Goal: Task Accomplishment & Management: Manage account settings

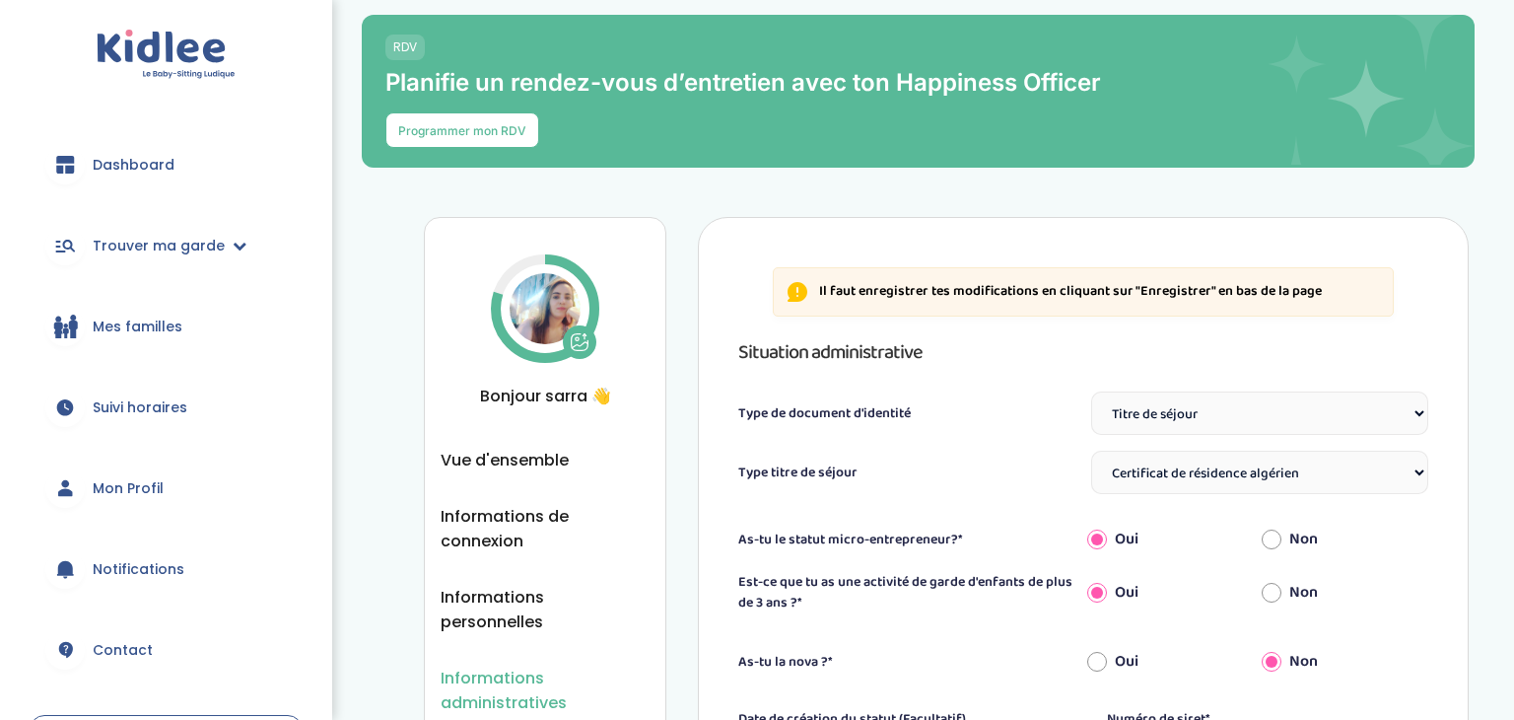
select select "Titre de séjour"
select select "Certificat de résidence algérien"
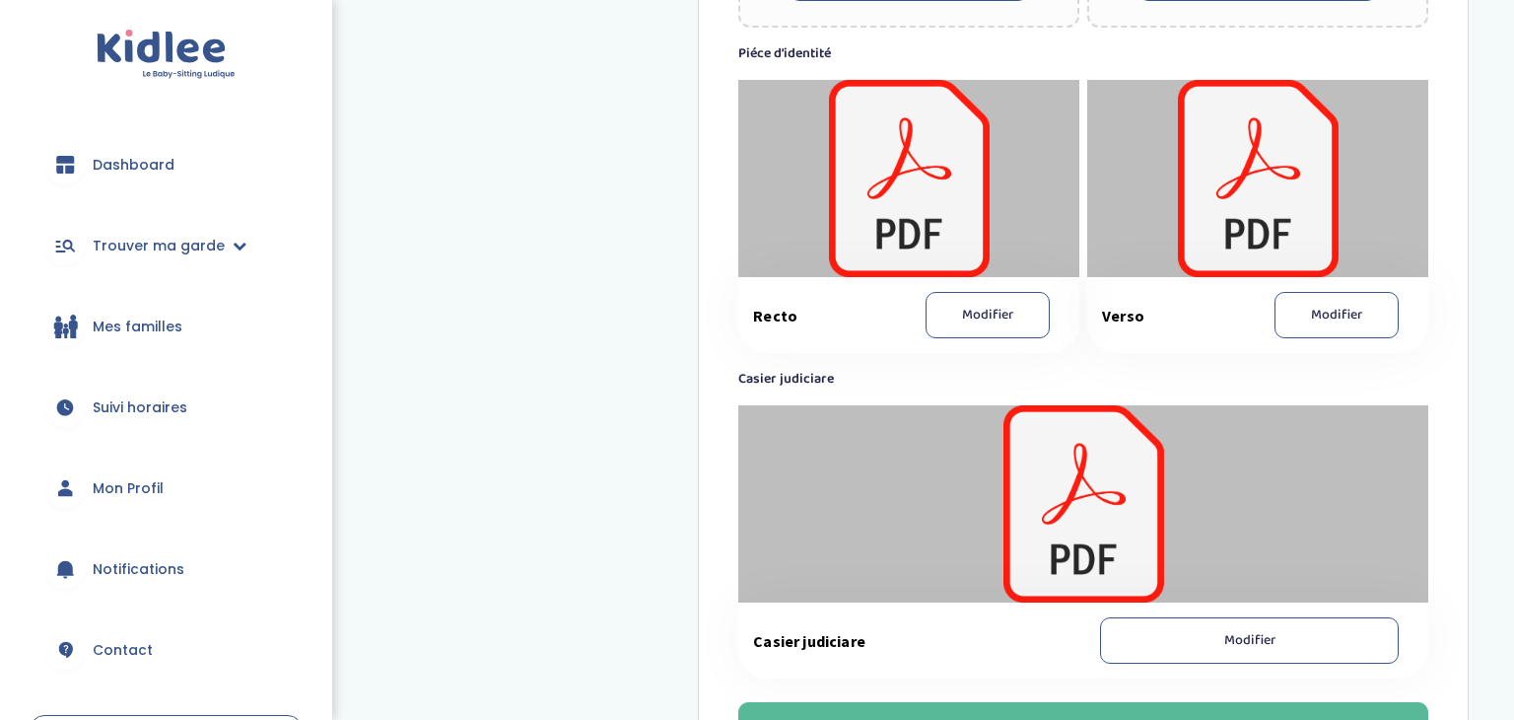
scroll to position [1658, 0]
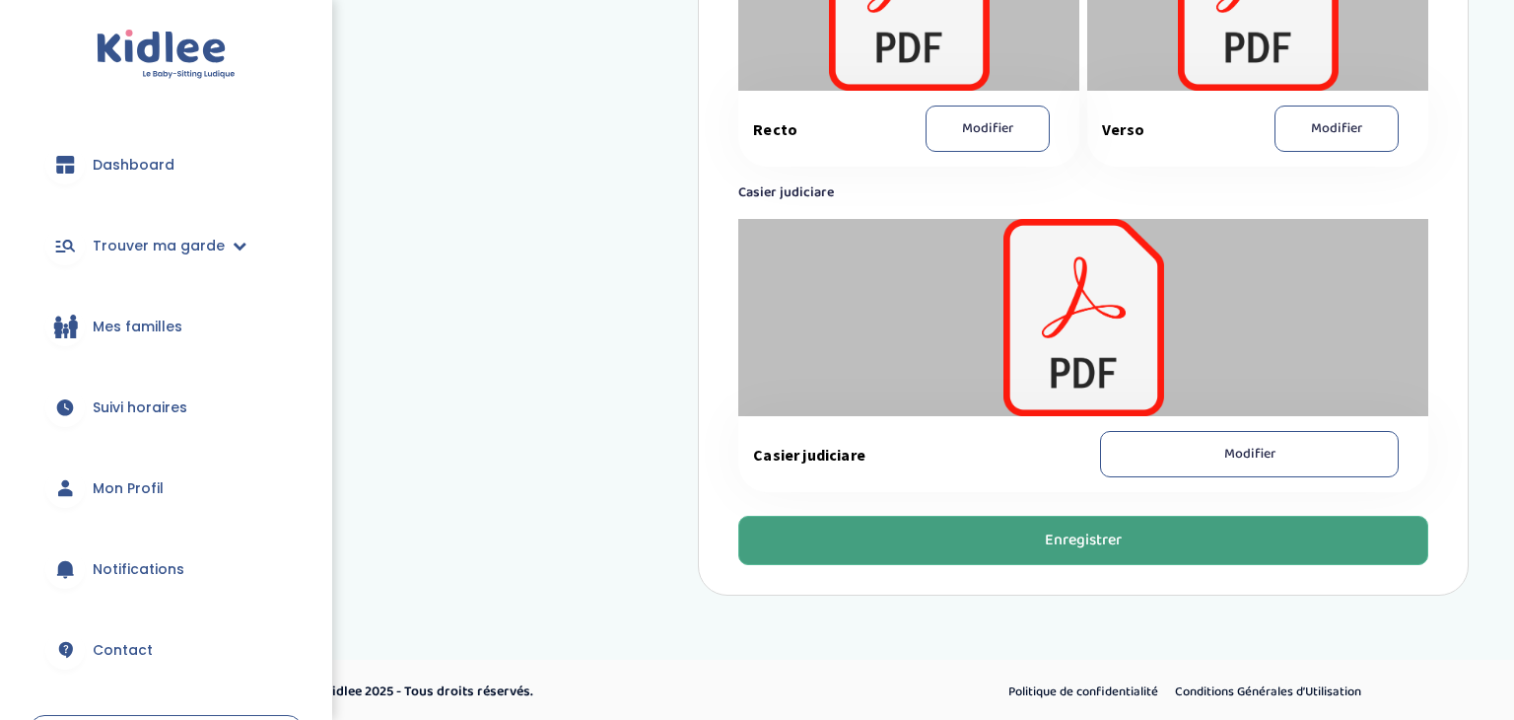
click at [927, 529] on button "Enregistrer" at bounding box center [1083, 540] width 690 height 49
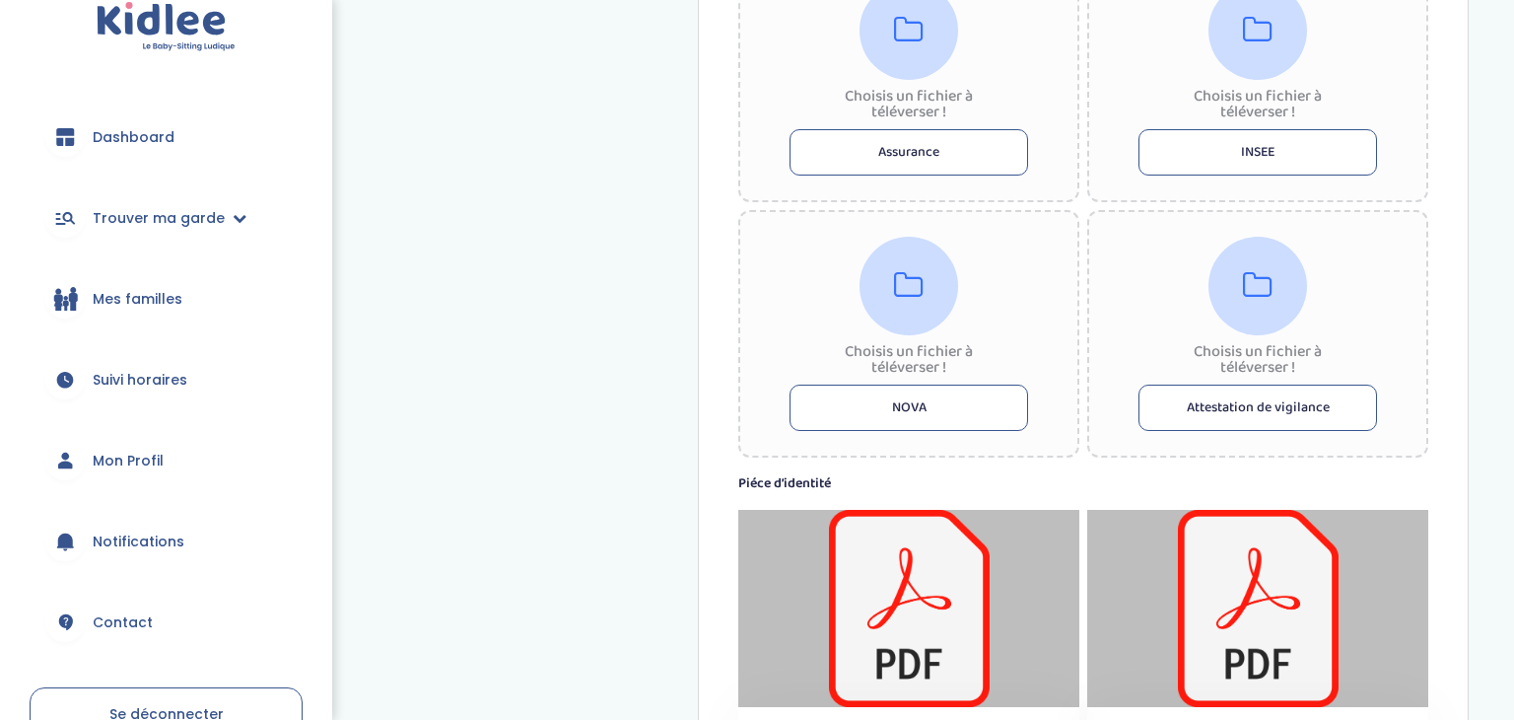
scroll to position [0, 0]
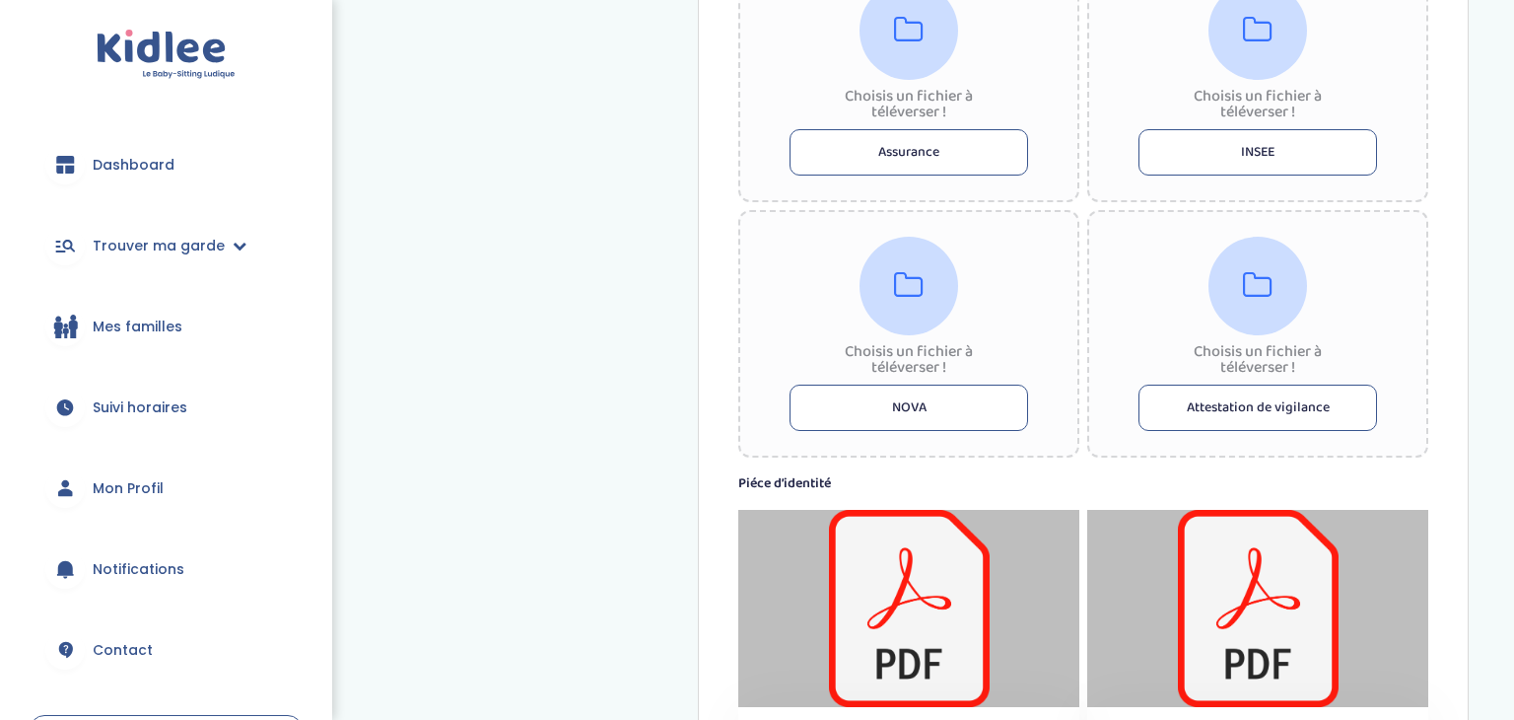
click at [110, 489] on span "Mon Profil" at bounding box center [128, 488] width 71 height 21
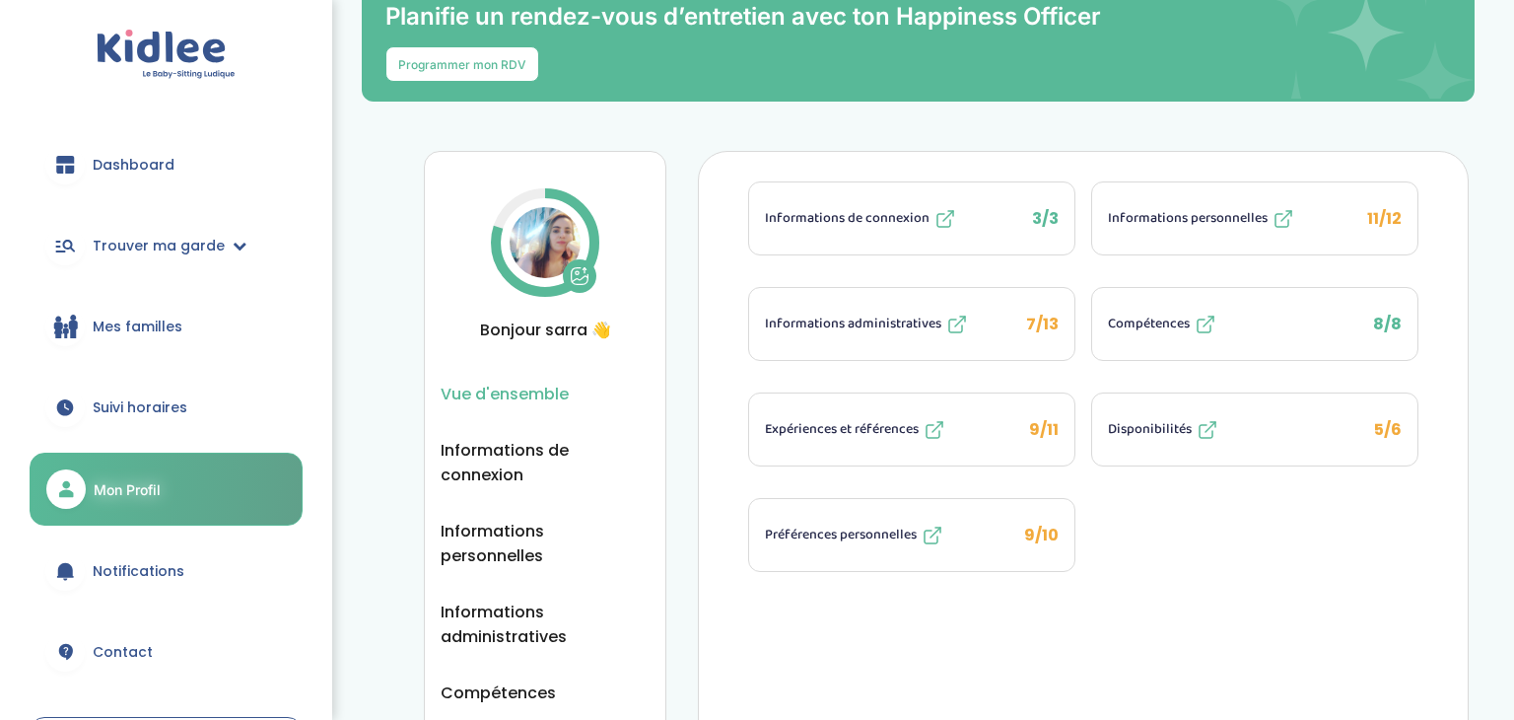
scroll to position [68, 0]
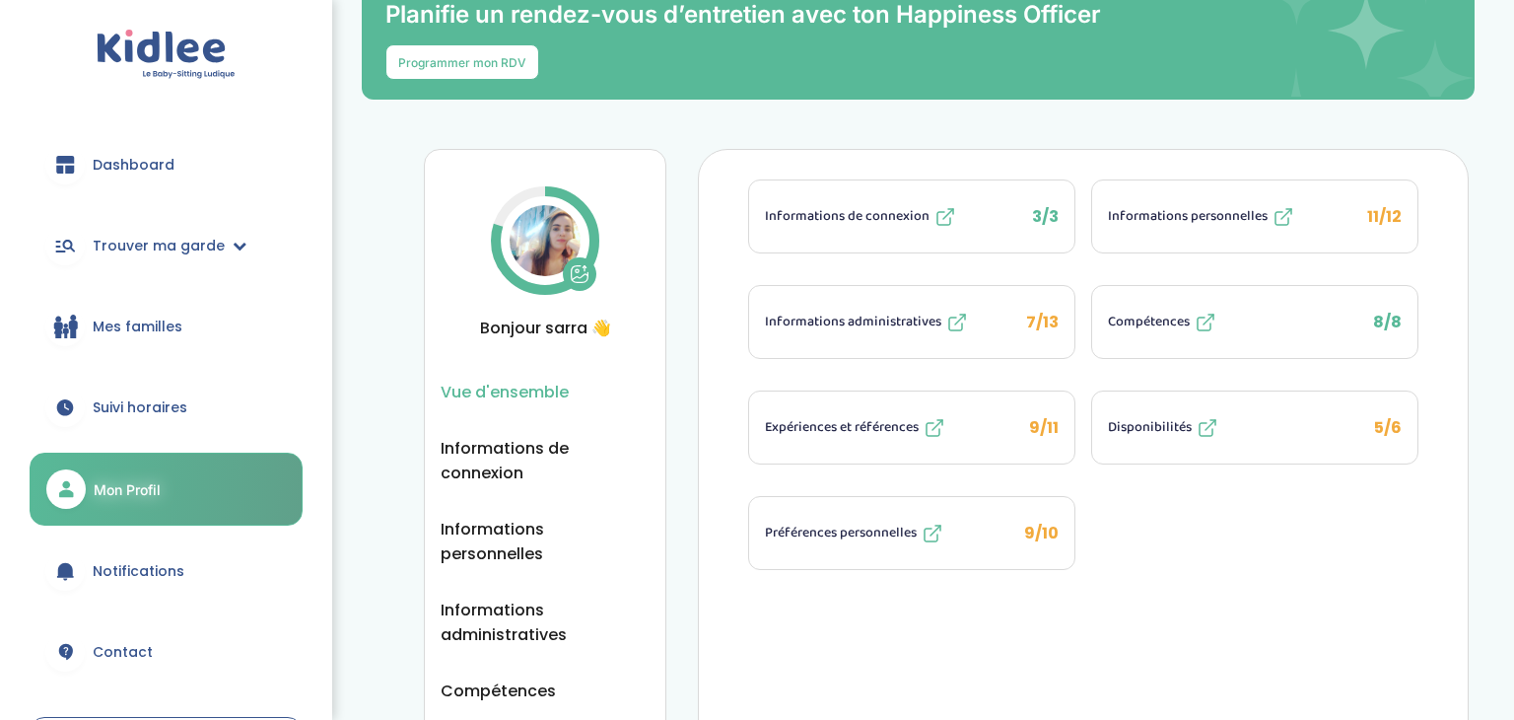
click at [1230, 209] on span "Informations personnelles" at bounding box center [1188, 216] width 160 height 21
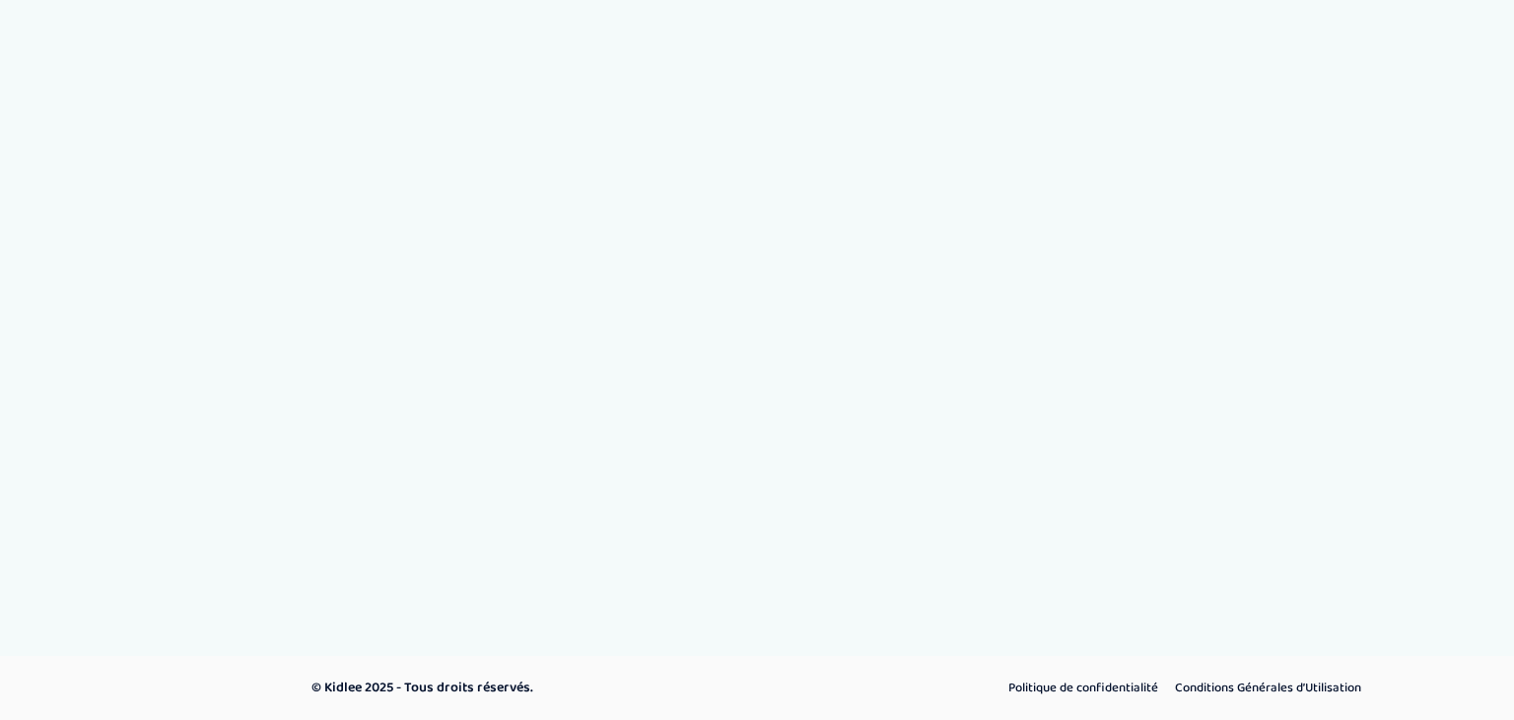
select select "1"
select select "6"
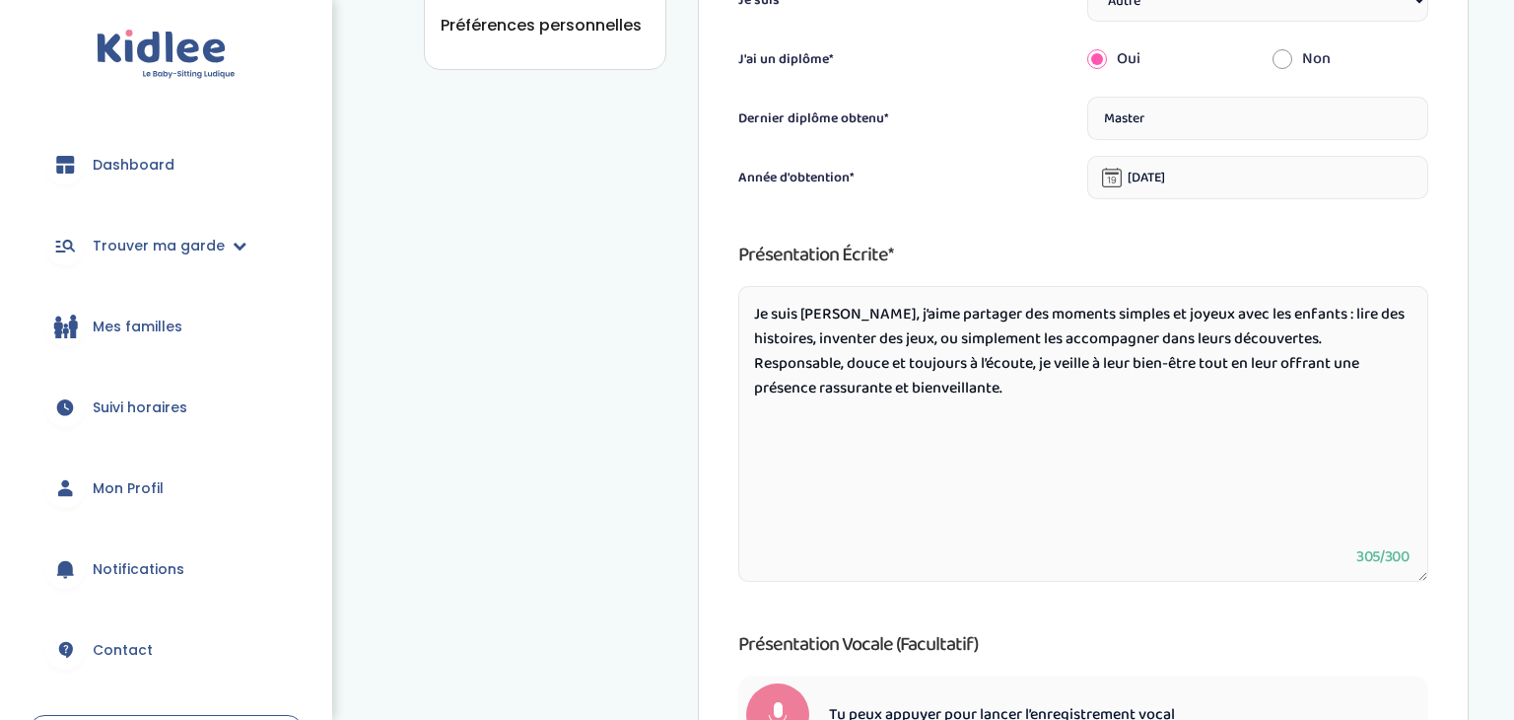
scroll to position [903, 0]
click at [854, 393] on textarea "Je suis Sarra, j’aime partager des moments simples et joyeux avec les enfants :…" at bounding box center [1083, 433] width 690 height 296
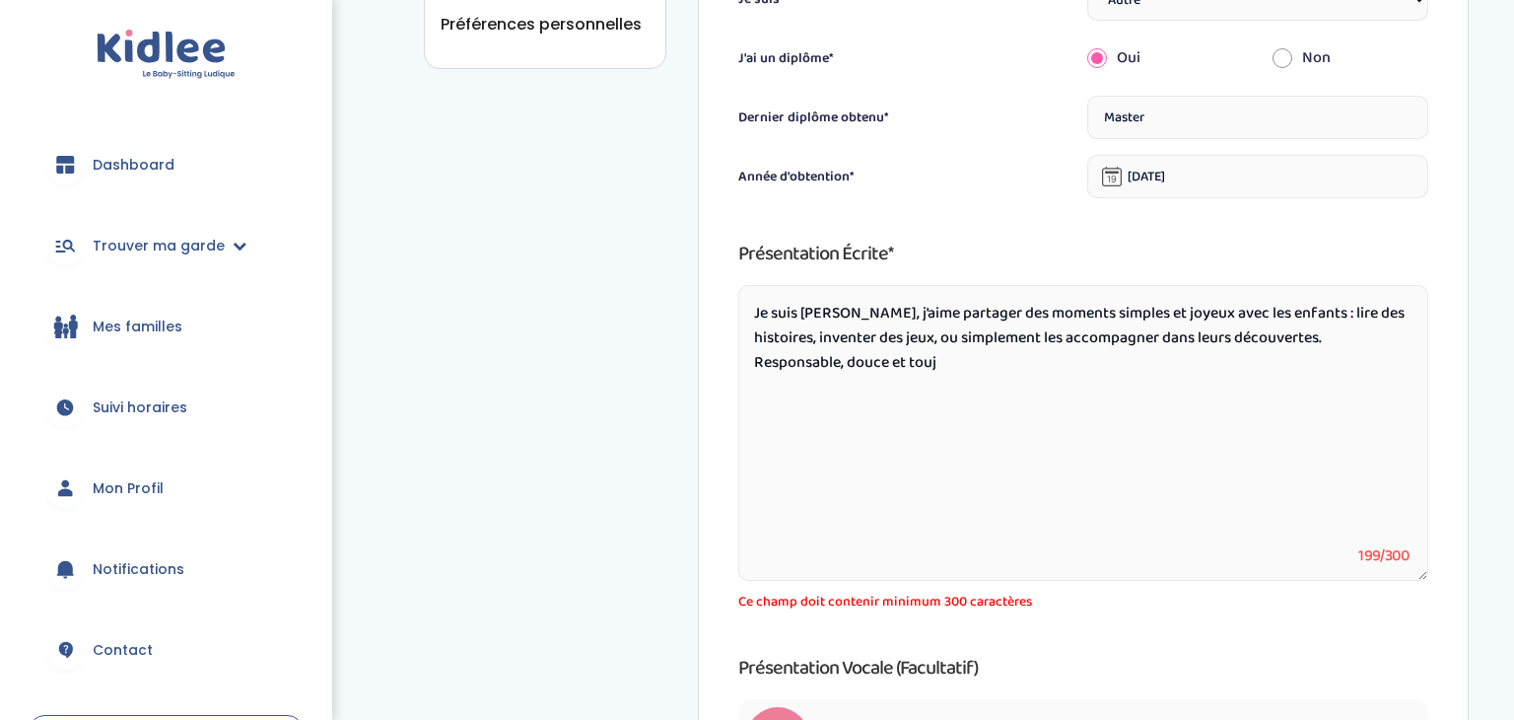
click at [815, 373] on textarea "Je suis Sarra, j’aime partager des moments simples et joyeux avec les enfants :…" at bounding box center [1083, 433] width 690 height 296
click at [767, 322] on textarea "Je suis Sarra, j’aime partager des moments simples et joyeux avec les enfants :…" at bounding box center [1083, 433] width 690 height 296
click at [755, 314] on textarea "Je suis Sarra, j’aime partager des moments simples et joyeux avec les enfants :…" at bounding box center [1083, 433] width 690 height 296
click at [749, 316] on textarea "Je suis Sarra, j’aime partager des moments simples et joyeux avec les enfants :…" at bounding box center [1083, 433] width 690 height 296
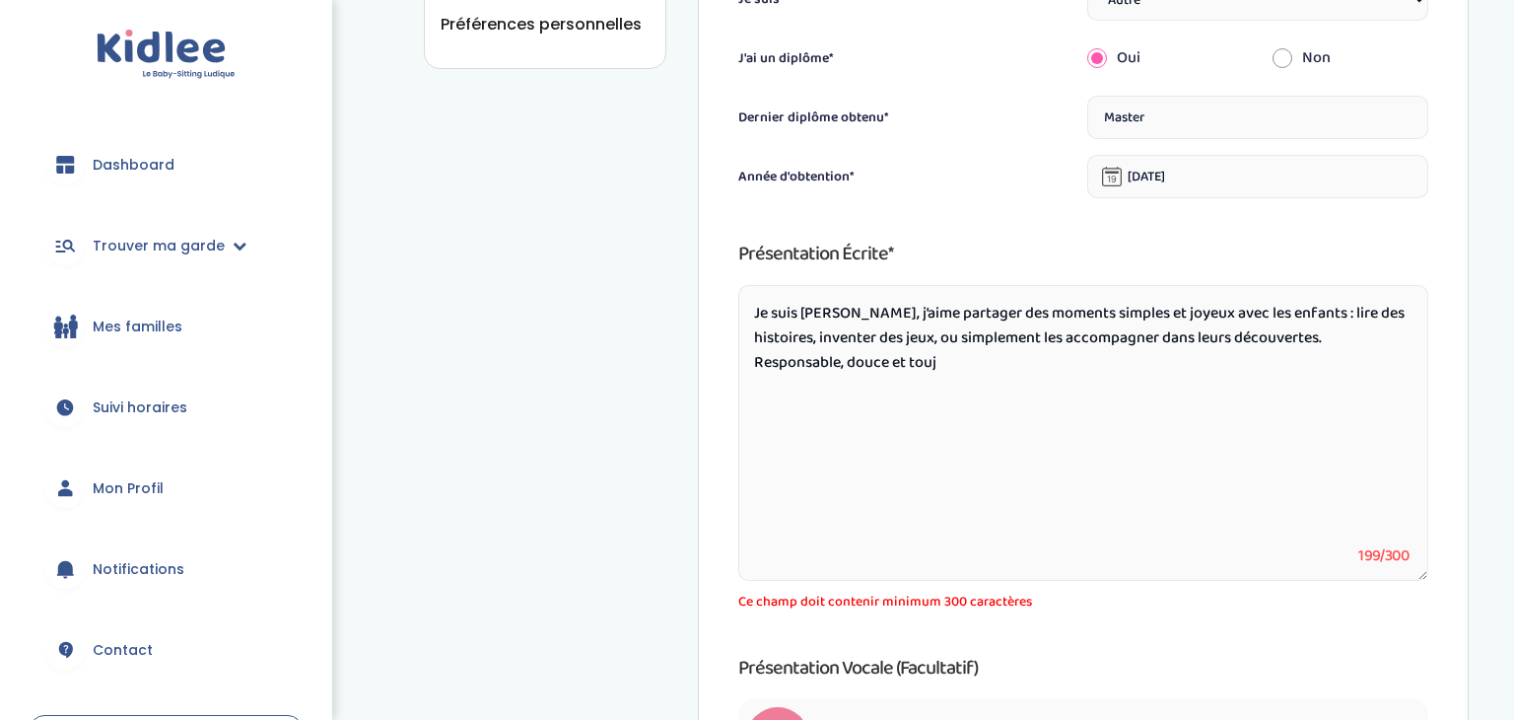
click at [753, 314] on textarea "Je suis Sarra, j’aime partager des moments simples et joyeux avec les enfants :…" at bounding box center [1083, 433] width 690 height 296
click at [754, 319] on textarea "Je suis Sarra, j’aime partager des moments simples et joyeux avec les enfants :…" at bounding box center [1083, 433] width 690 height 296
type textarea "suis Sarra, j’aime partager des moments simples et joyeux avec les enfants : li…"
click at [711, 349] on div "Il faut enregistrer tes modifications en cliquant sur "Enregistrer" en bas de l…" at bounding box center [1083, 105] width 771 height 1583
click at [760, 314] on textarea "suis Sarra, j’aime partager des moments simples et joyeux avec les enfants : li…" at bounding box center [1083, 433] width 690 height 296
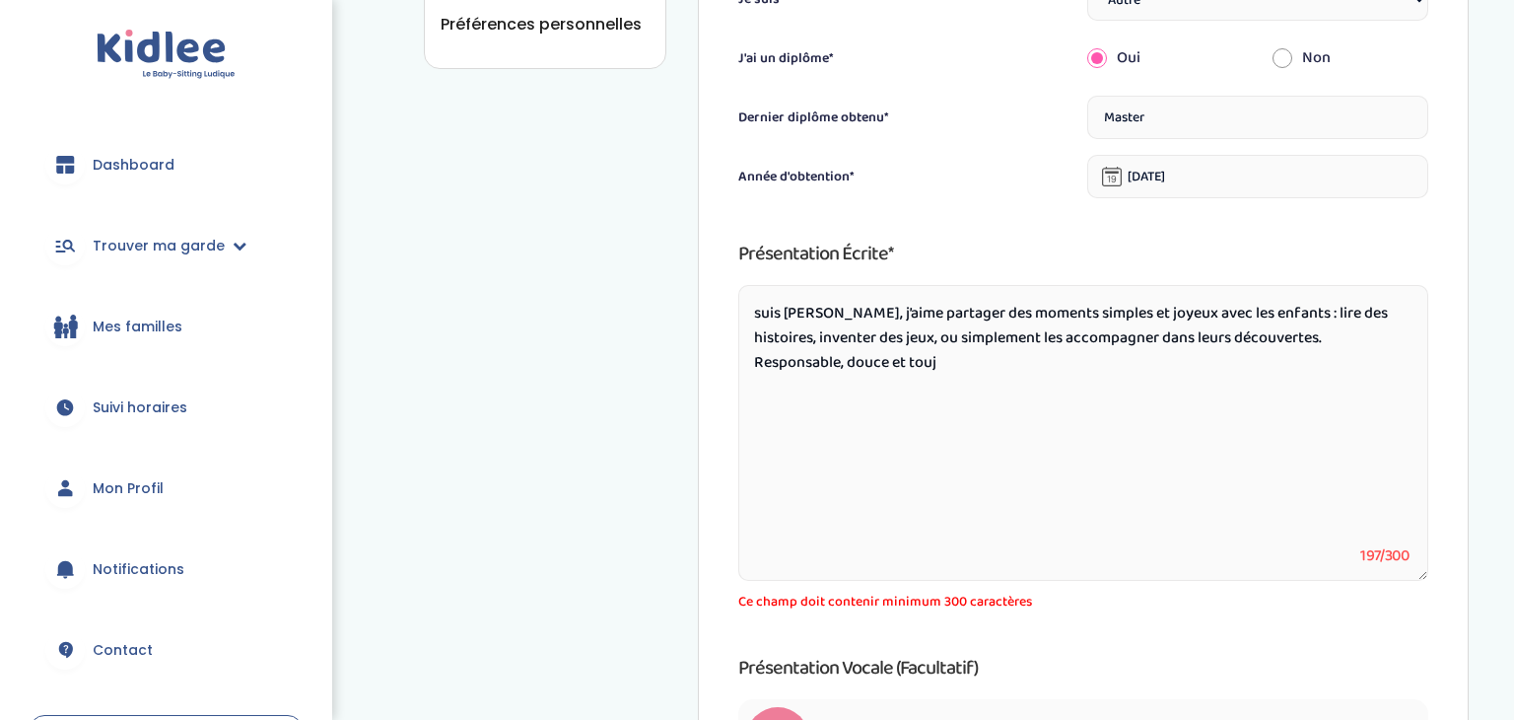
drag, startPoint x: 760, startPoint y: 314, endPoint x: 858, endPoint y: 363, distance: 108.9
click at [858, 363] on textarea "suis Sarra, j’aime partager des moments simples et joyeux avec les enfants : li…" at bounding box center [1083, 433] width 690 height 296
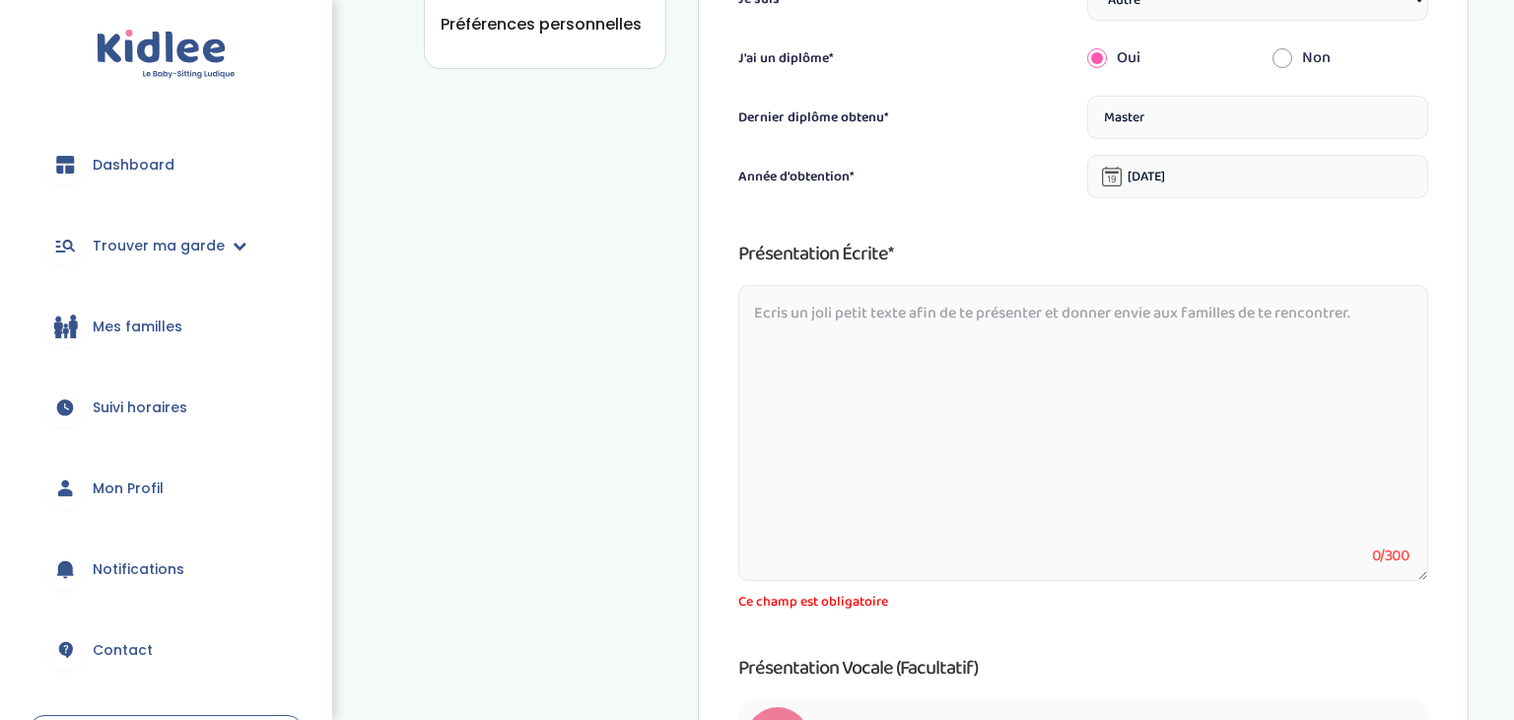
paste textarea "Je"
type textarea "J"
paste textarea "Je"
type textarea "J"
paste textarea "Je m’appelle Sarra, une personne douce, sérieuse et attentionnée. J’aime créer …"
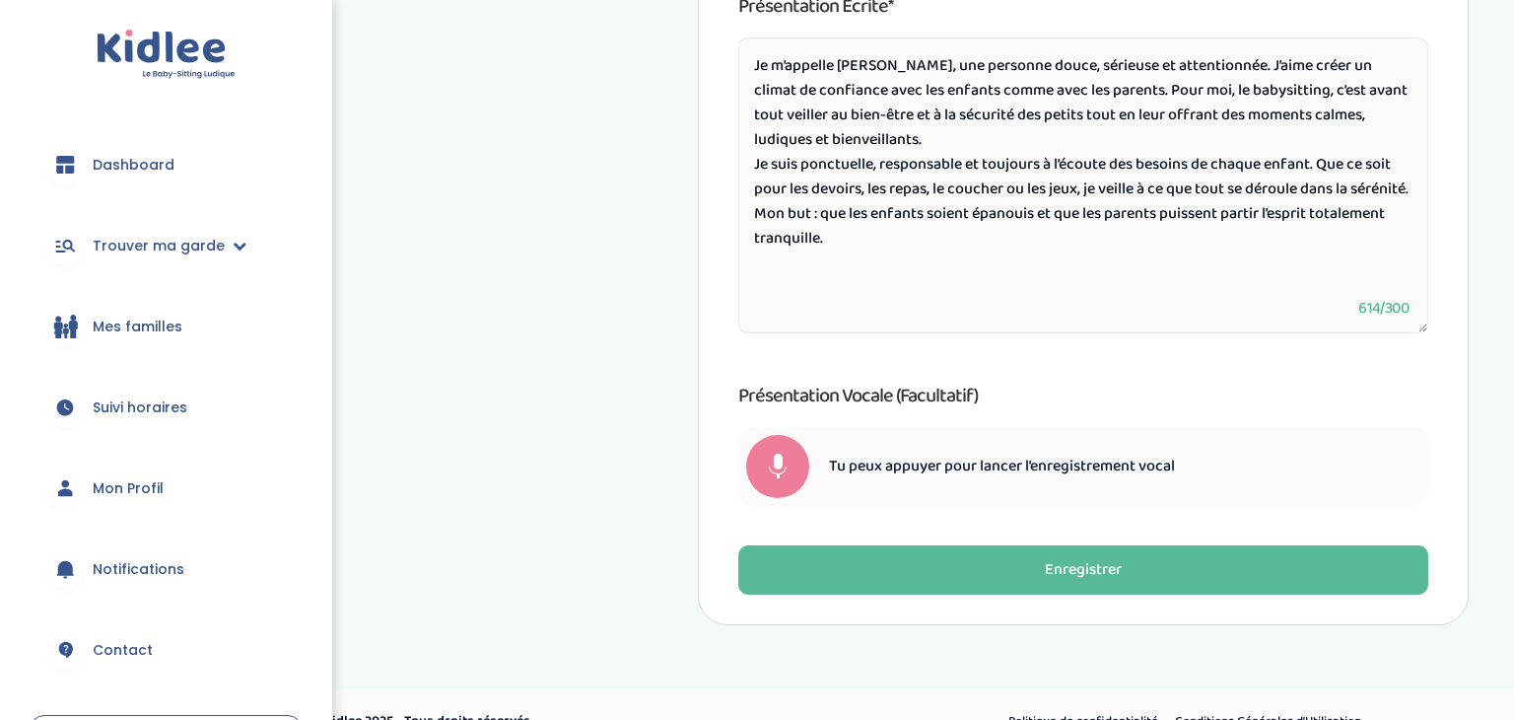
scroll to position [1153, 0]
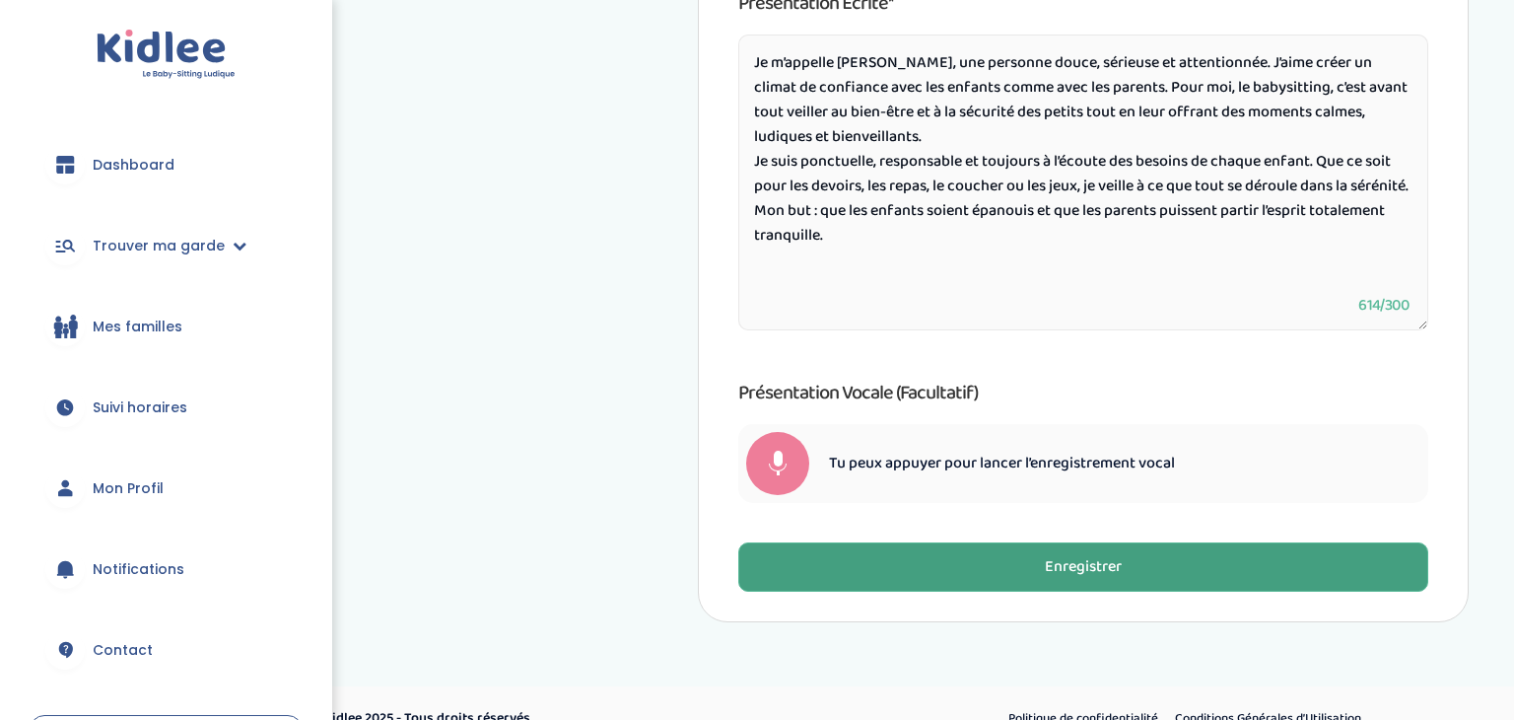
click at [796, 581] on button "Enregistrer" at bounding box center [1083, 566] width 690 height 49
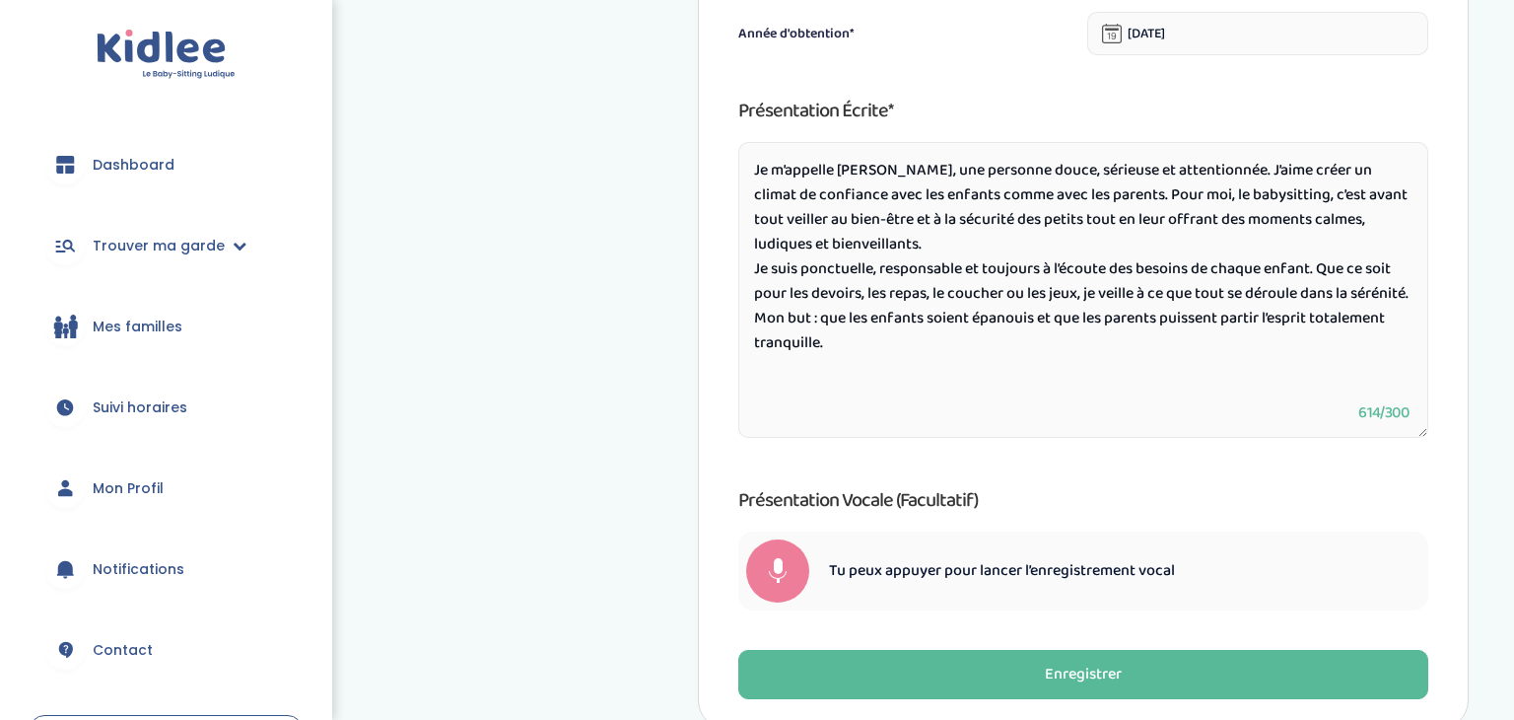
scroll to position [1045, 0]
click at [915, 357] on textarea "Je m’appelle Sarra, une personne douce, sérieuse et attentionnée. J’aime créer …" at bounding box center [1083, 291] width 690 height 296
paste textarea "👇 💛"
click at [952, 350] on textarea "Je m’appelle Sarra, une personne douce, sérieuse et attentionnée. J’aime créer …" at bounding box center [1083, 291] width 690 height 296
click at [752, 398] on textarea "Je m’appelle Sarra, une personne douce, sérieuse et attentionnée. J’aime créer …" at bounding box center [1083, 291] width 690 height 296
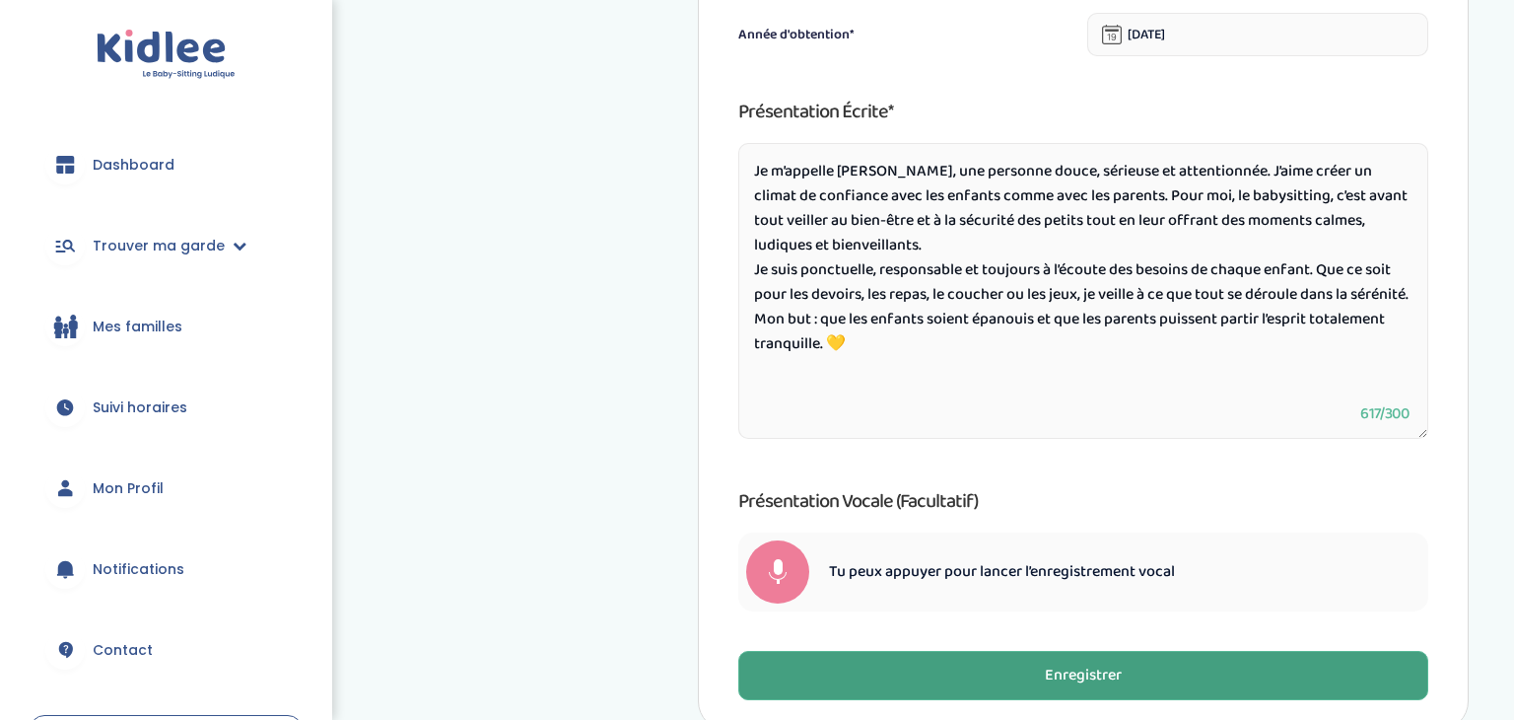
click at [860, 662] on button "Enregistrer" at bounding box center [1083, 675] width 690 height 49
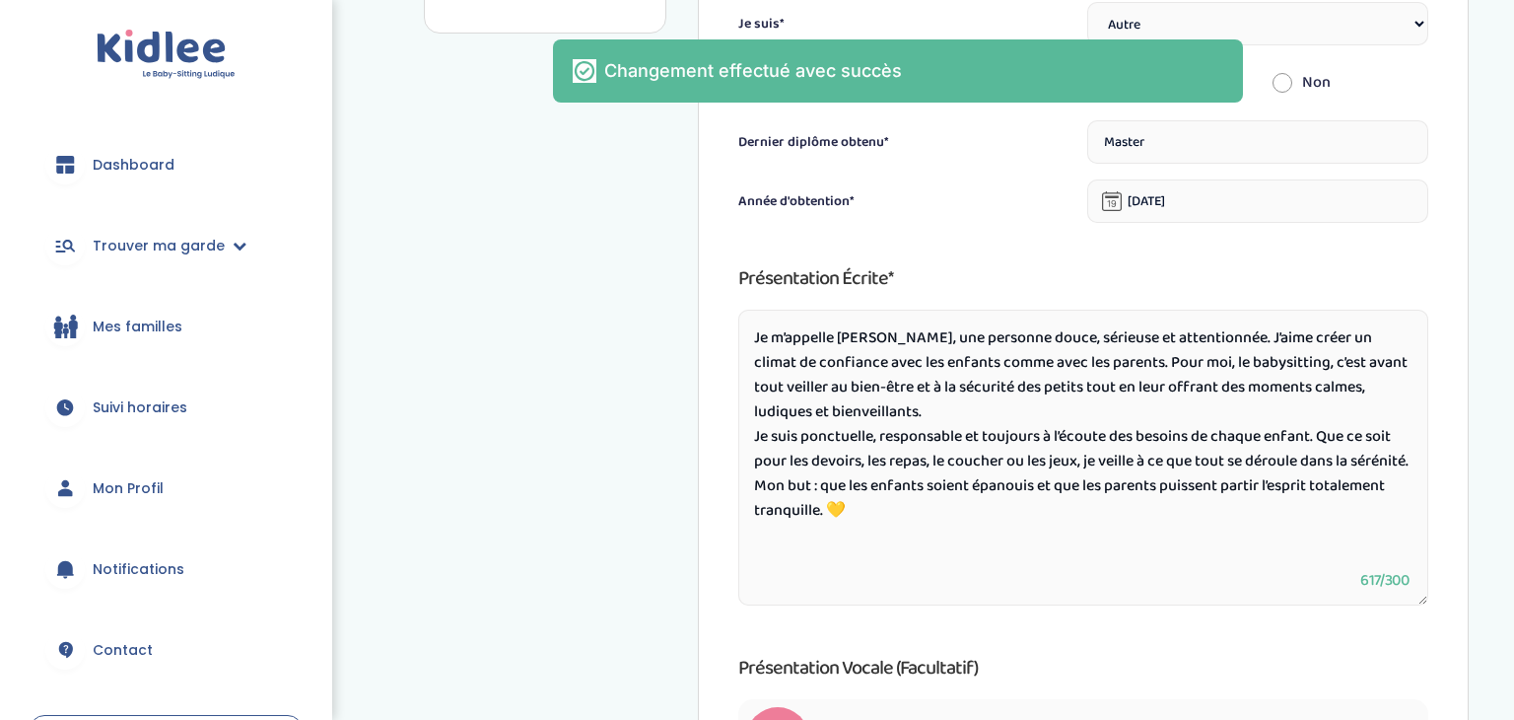
scroll to position [942, 0]
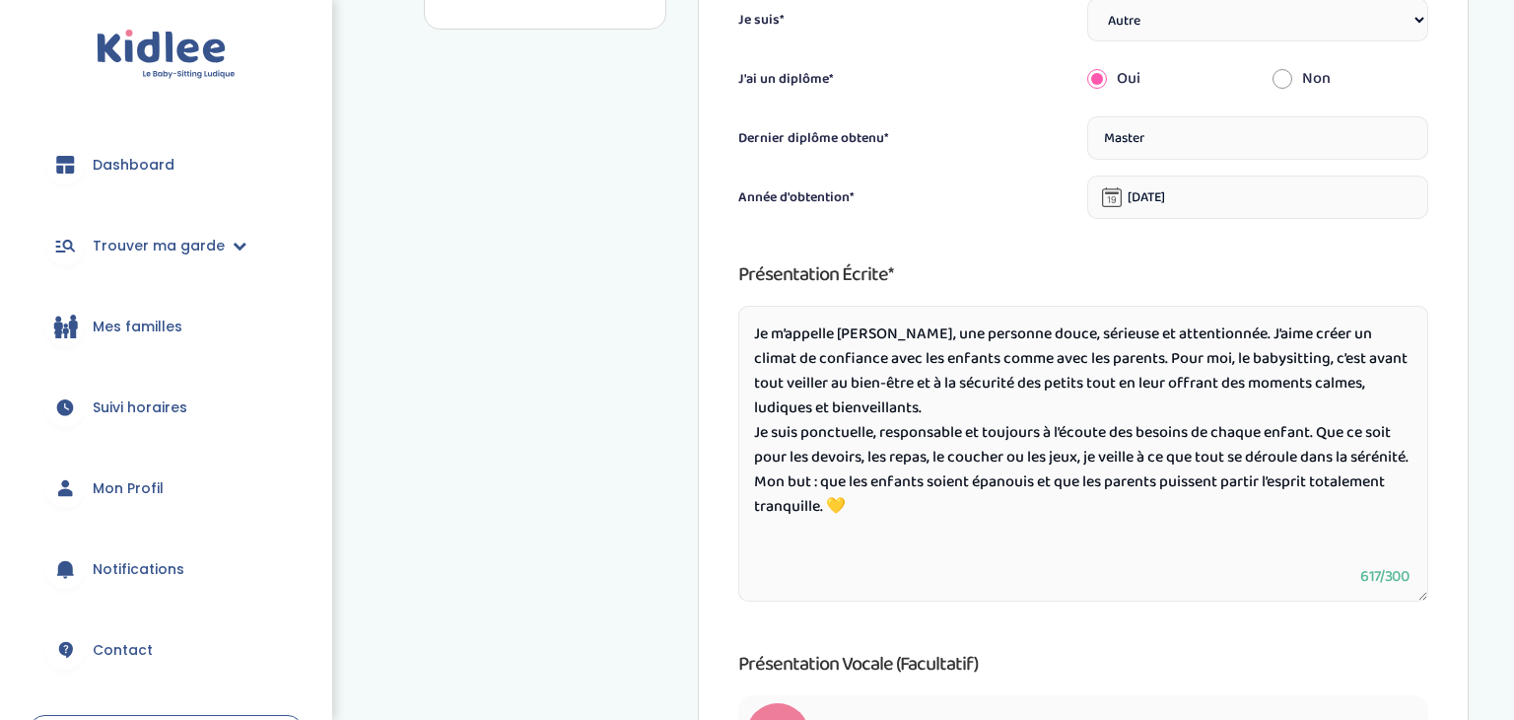
click at [910, 510] on textarea "Je m’appelle Sarra, une personne douce, sérieuse et attentionnée. J’aime créer …" at bounding box center [1083, 454] width 690 height 296
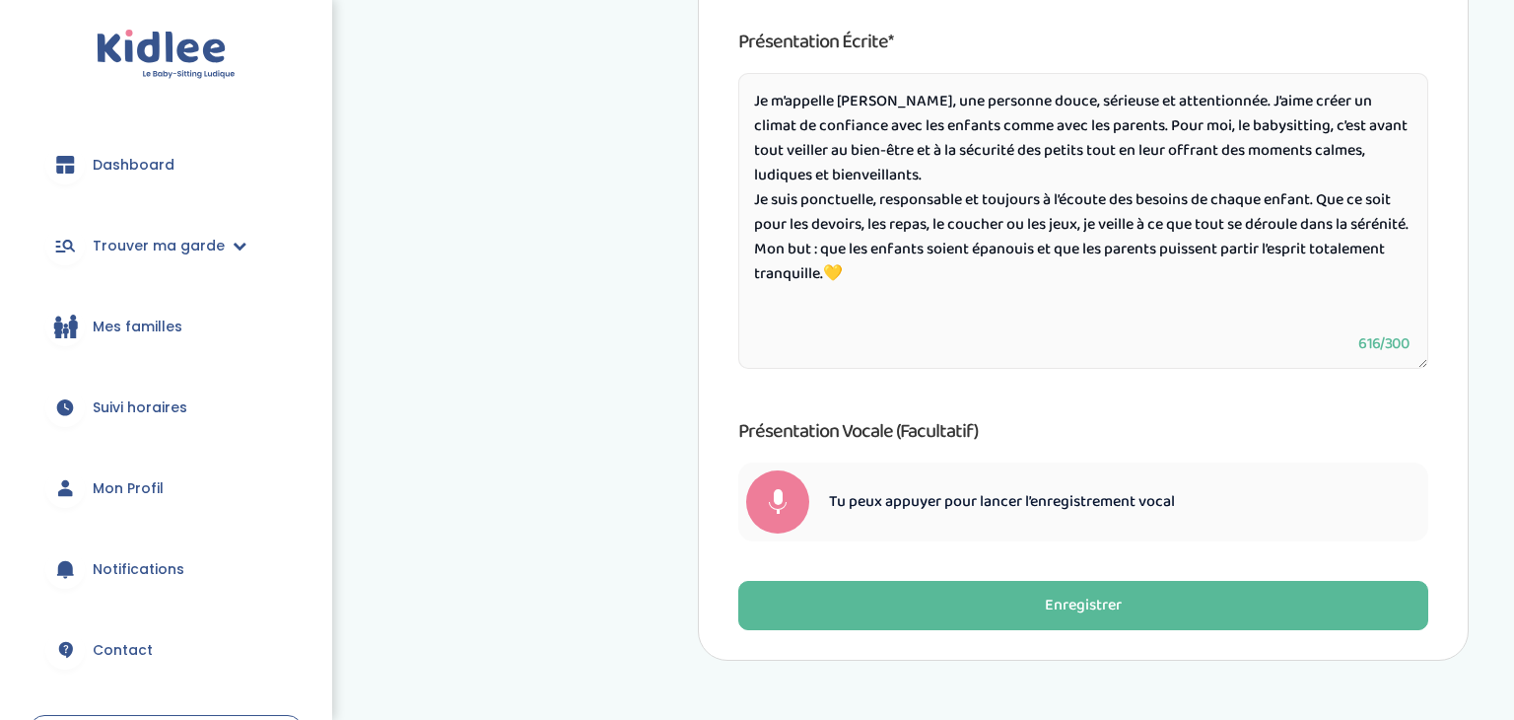
scroll to position [1183, 0]
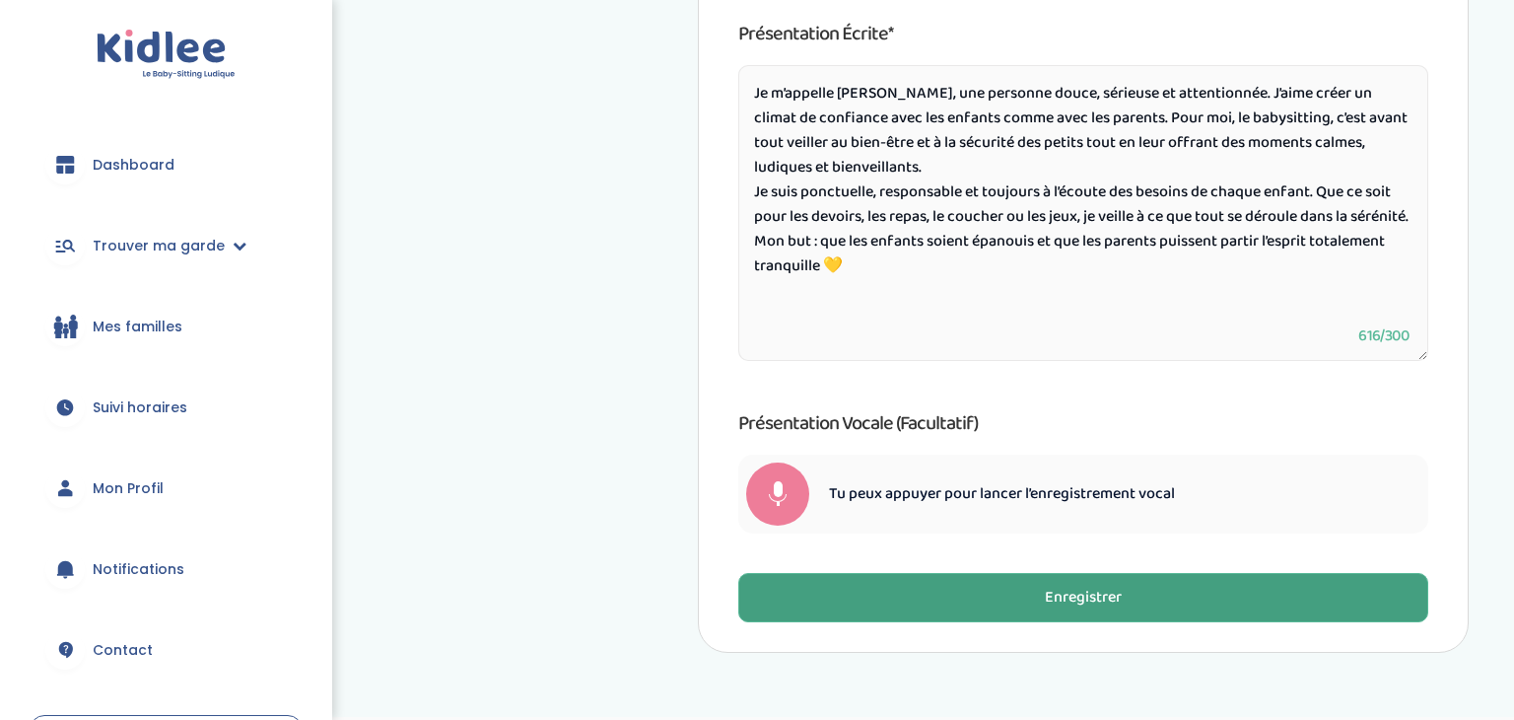
type textarea "Je m’appelle Sarra, une personne douce, sérieuse et attentionnée. J’aime créer …"
click at [1101, 607] on div "Enregistrer" at bounding box center [1083, 598] width 77 height 23
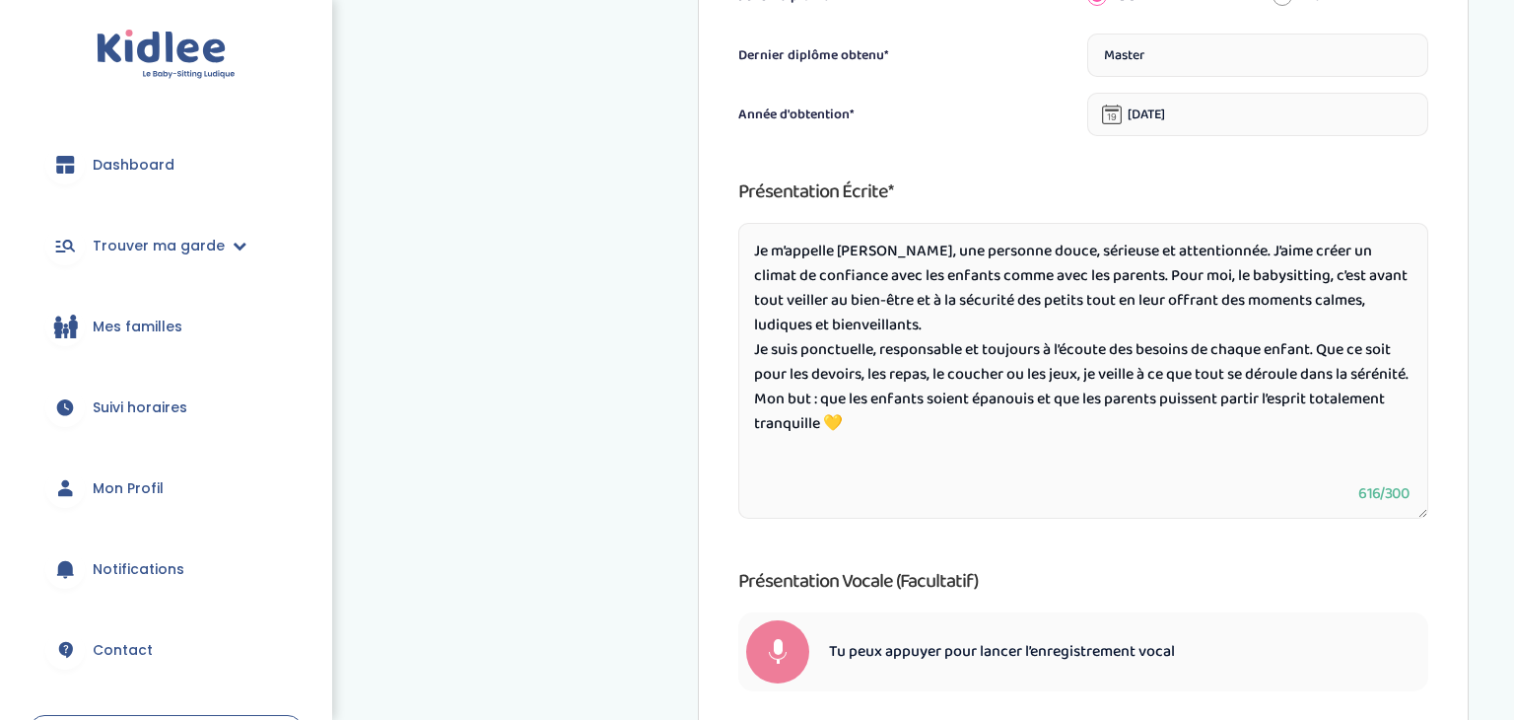
scroll to position [1017, 0]
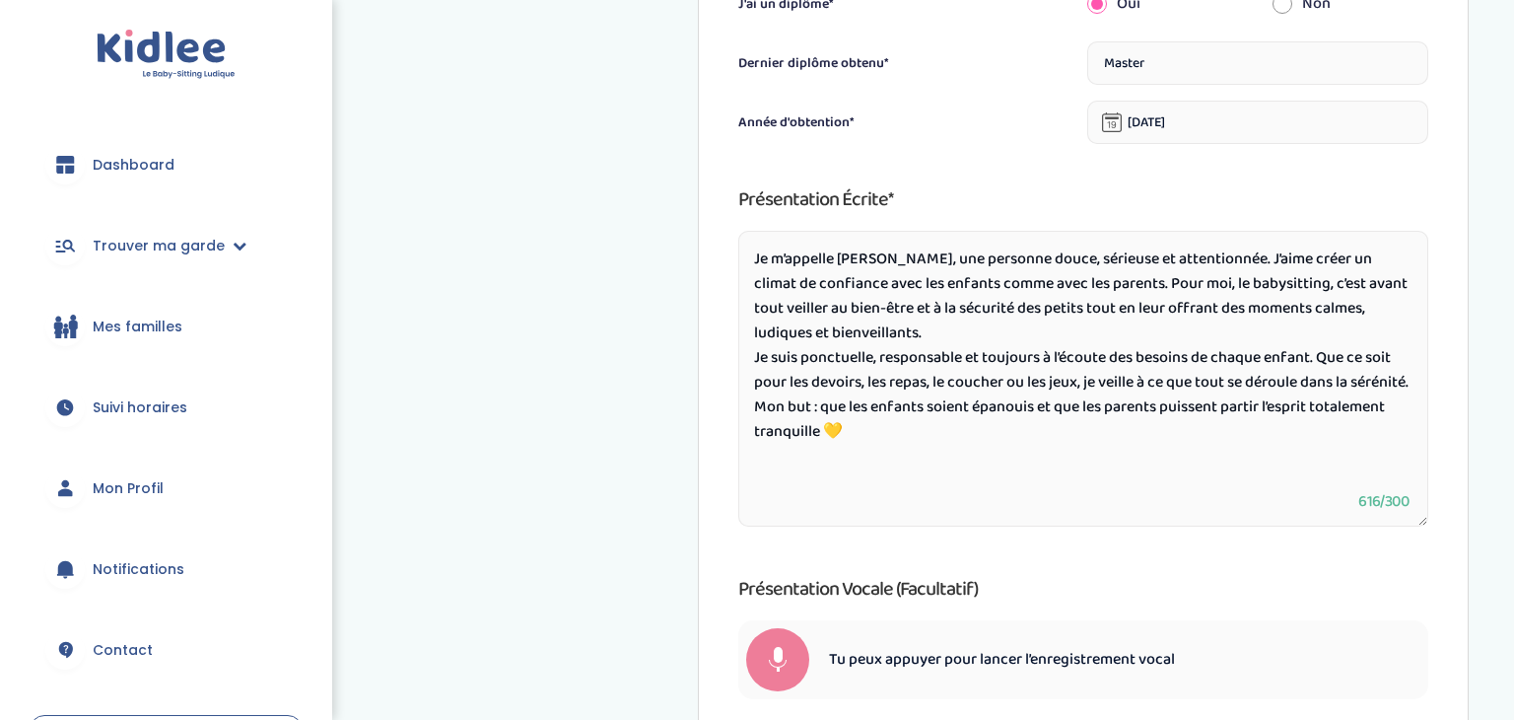
click at [158, 185] on link "Dashboard" at bounding box center [166, 164] width 273 height 71
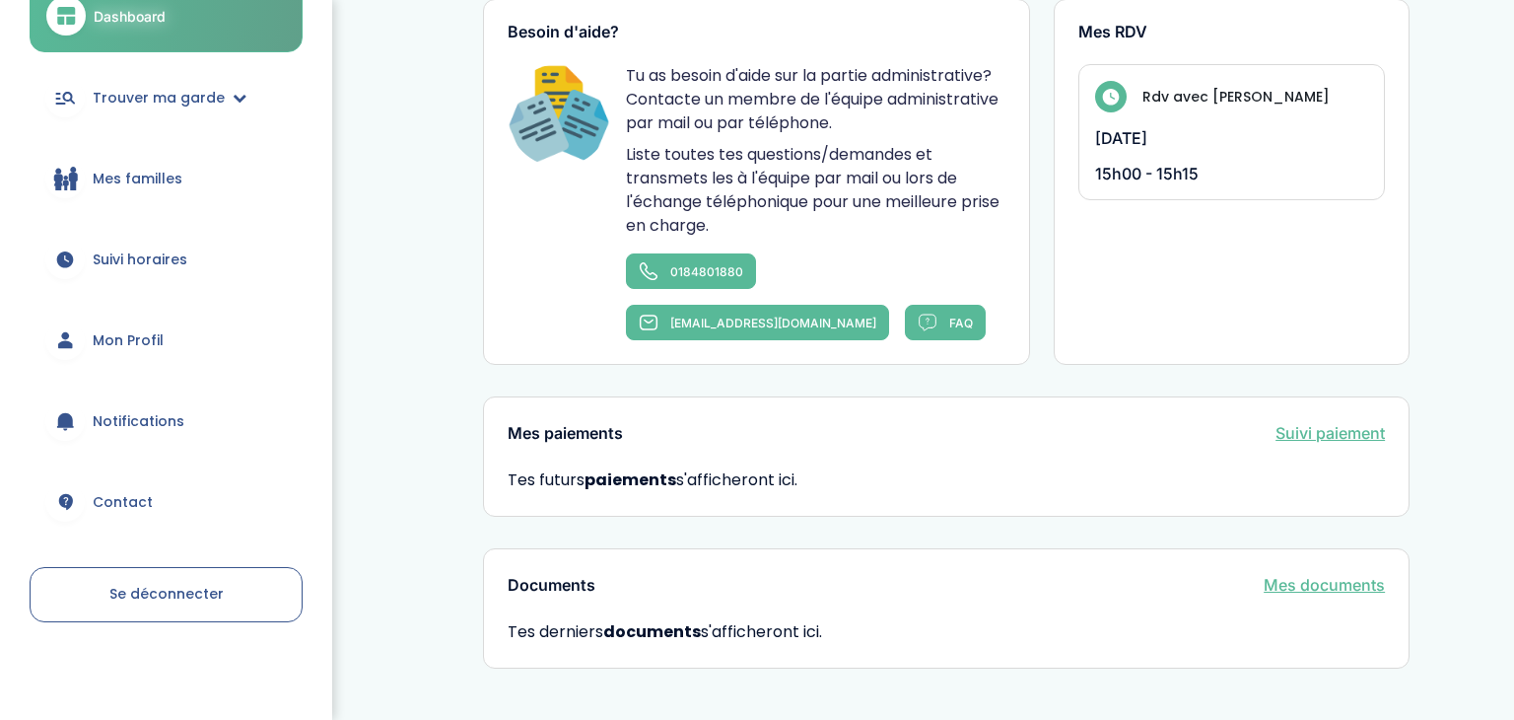
scroll to position [1088, 0]
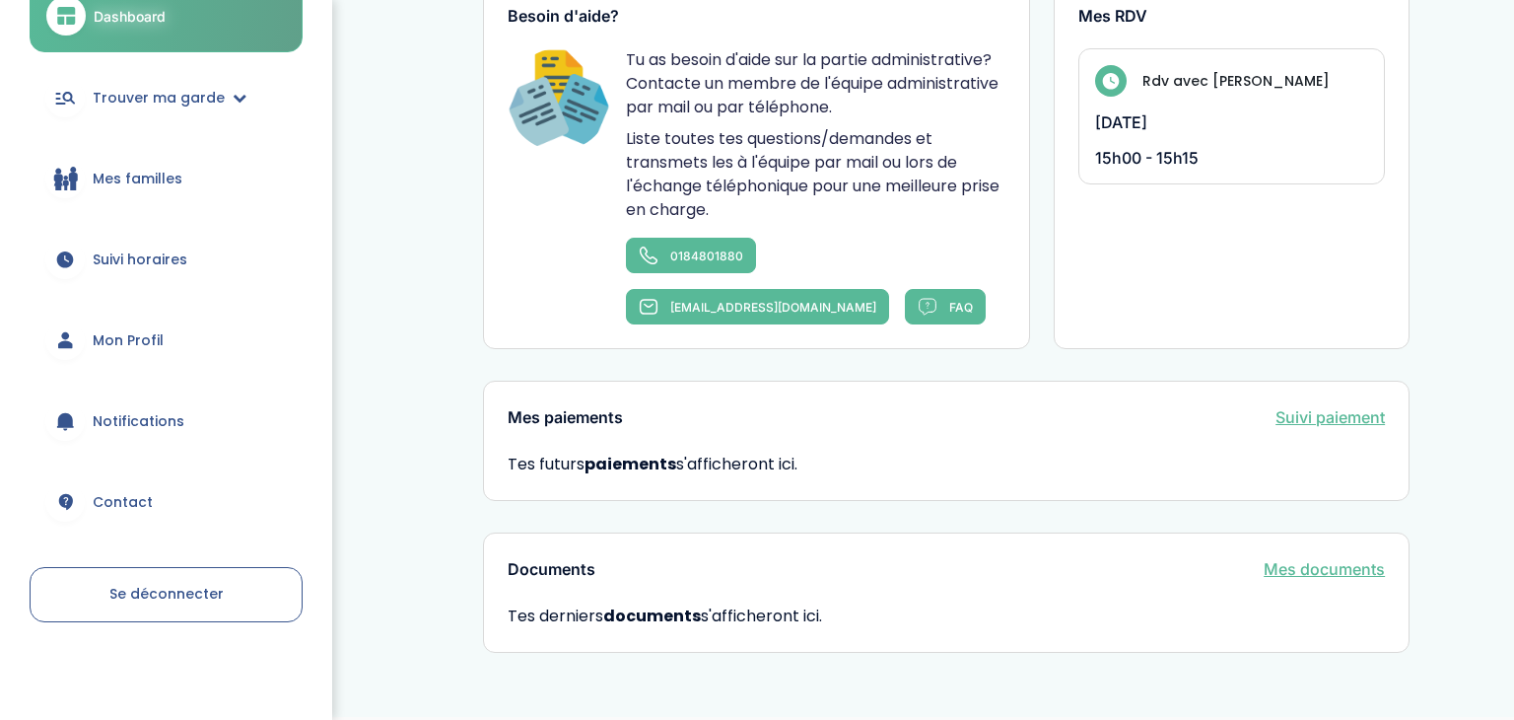
click at [130, 332] on span "Mon Profil" at bounding box center [128, 340] width 71 height 21
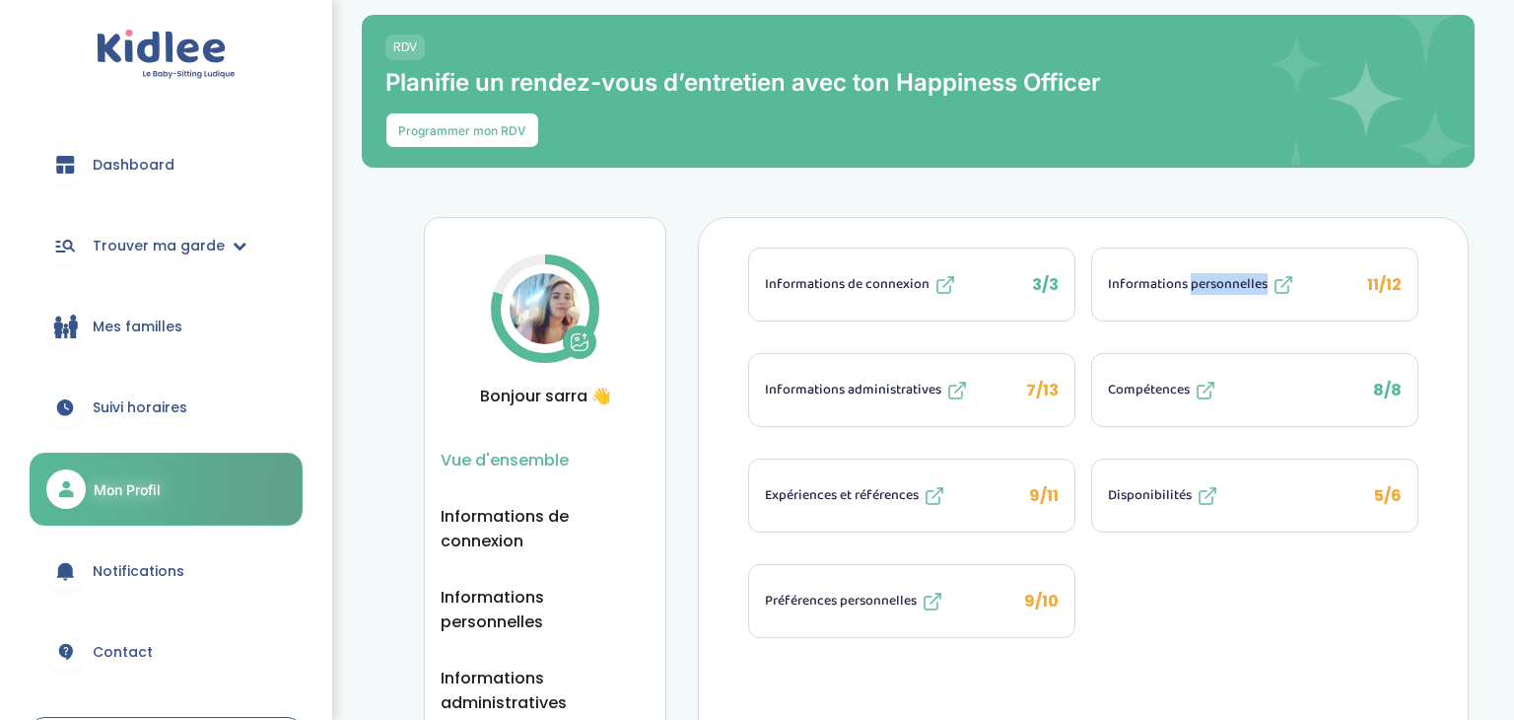
click at [1305, 290] on button "Informations personnelles 11/12" at bounding box center [1254, 284] width 325 height 72
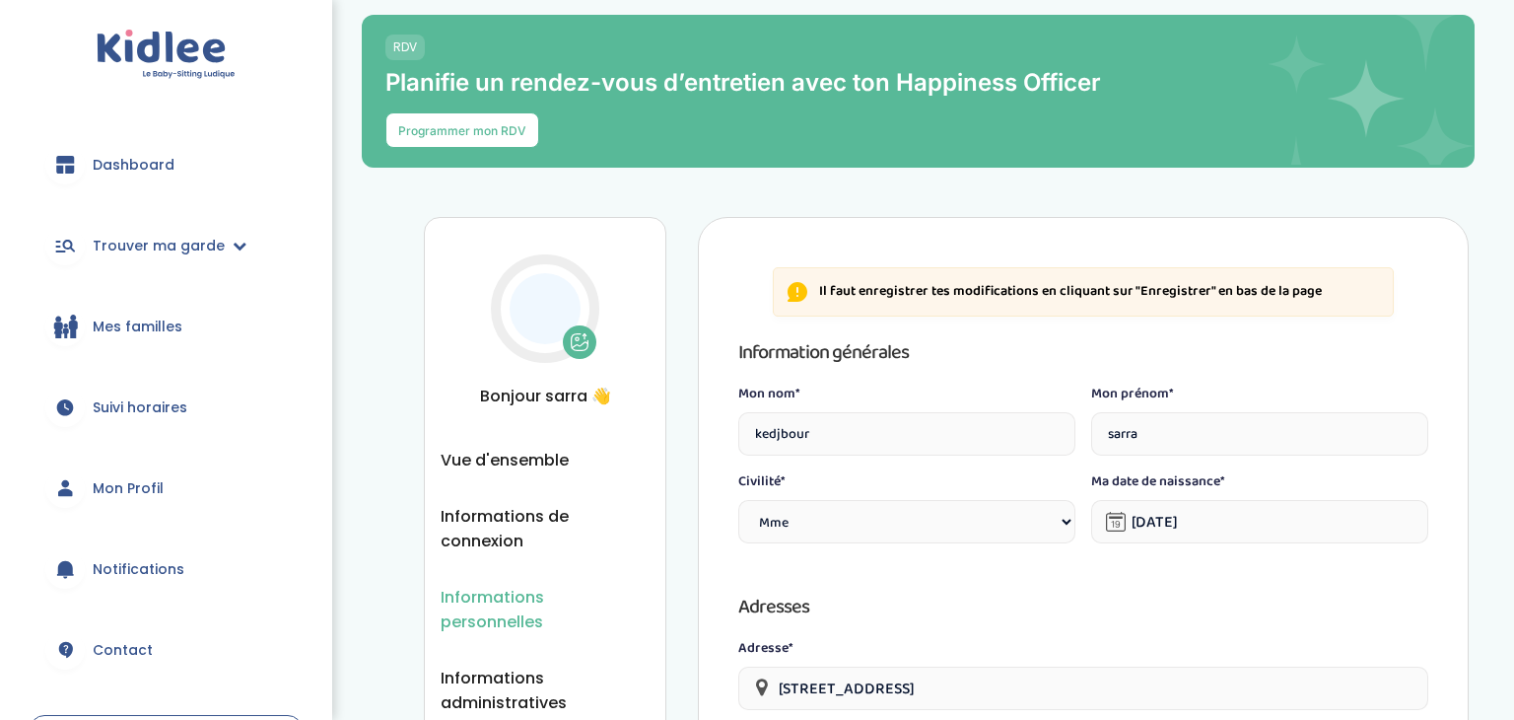
select select "1"
select select "6"
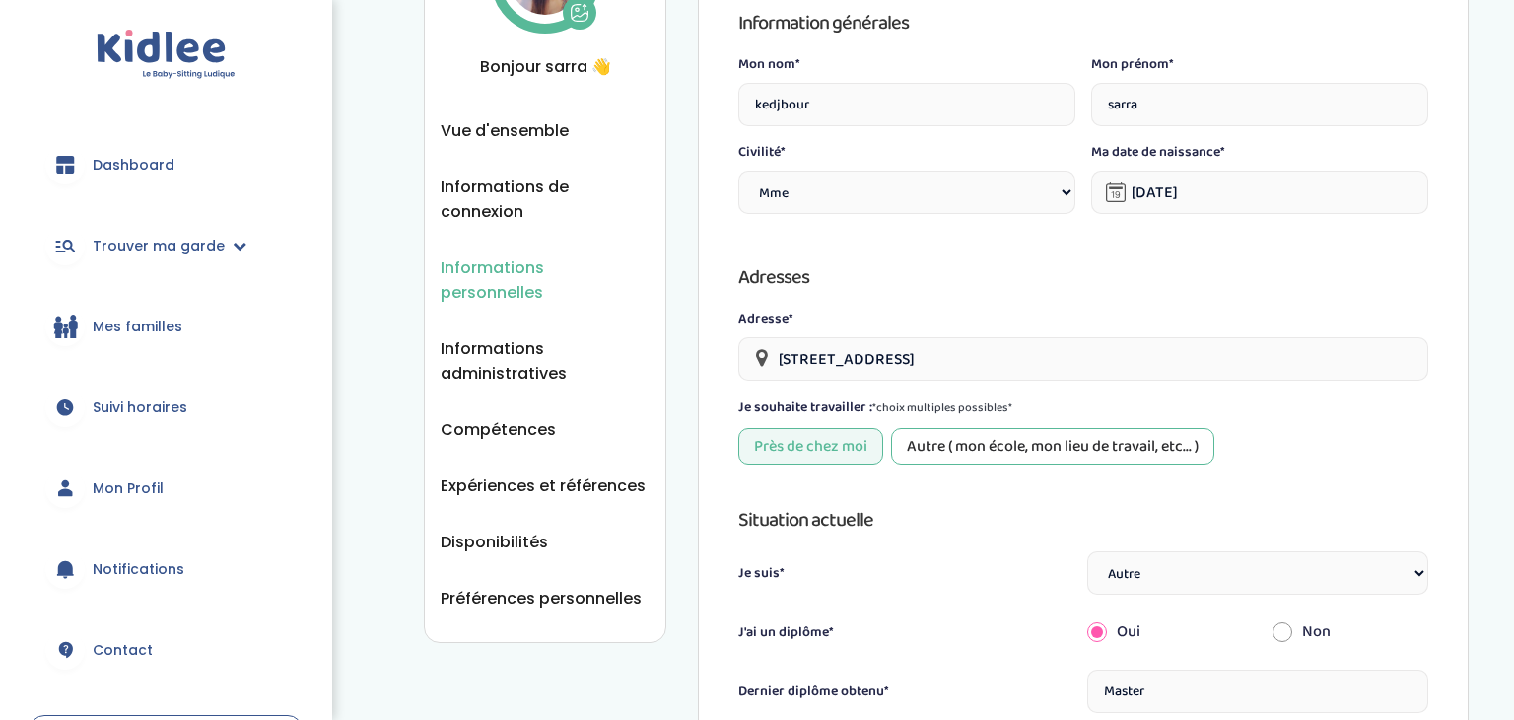
scroll to position [333, 0]
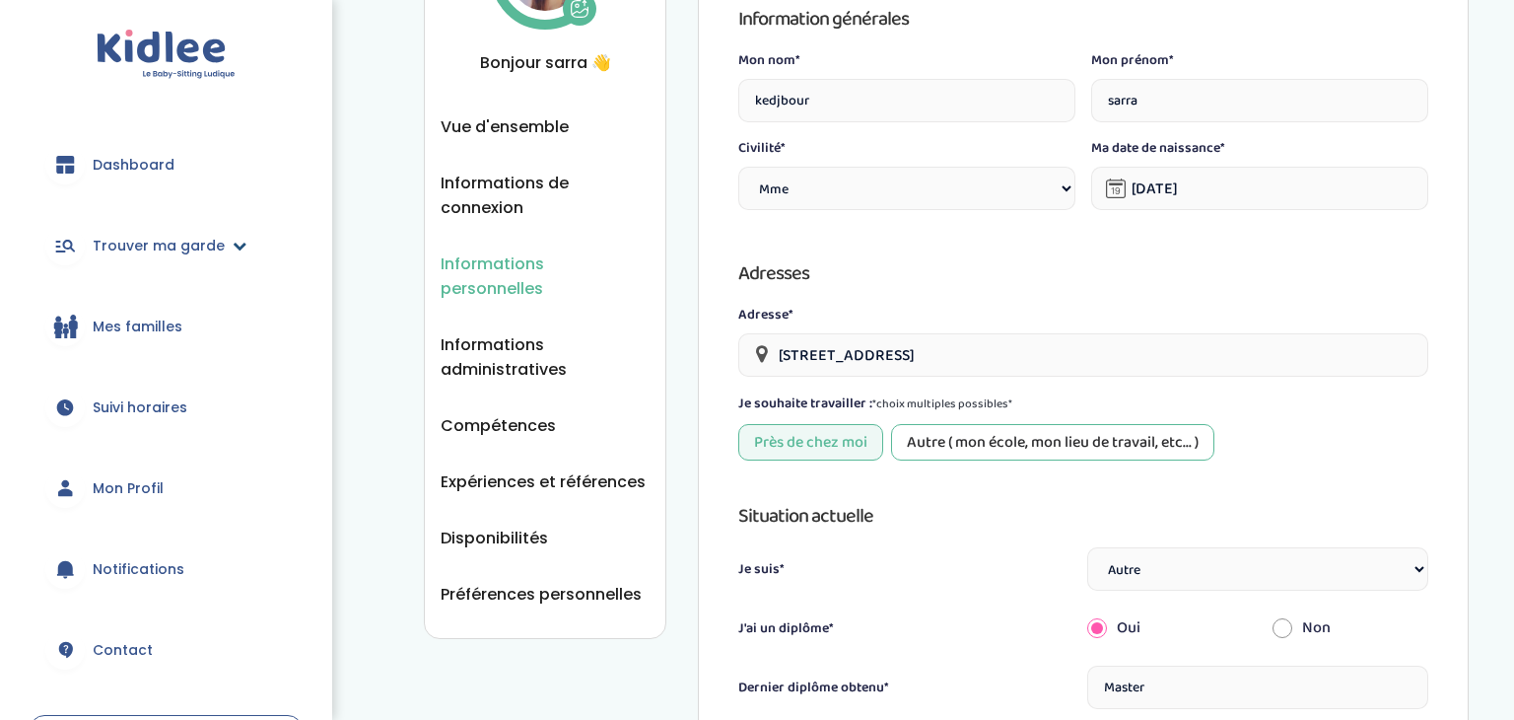
click at [126, 237] on span "Trouver ma garde" at bounding box center [159, 246] width 132 height 21
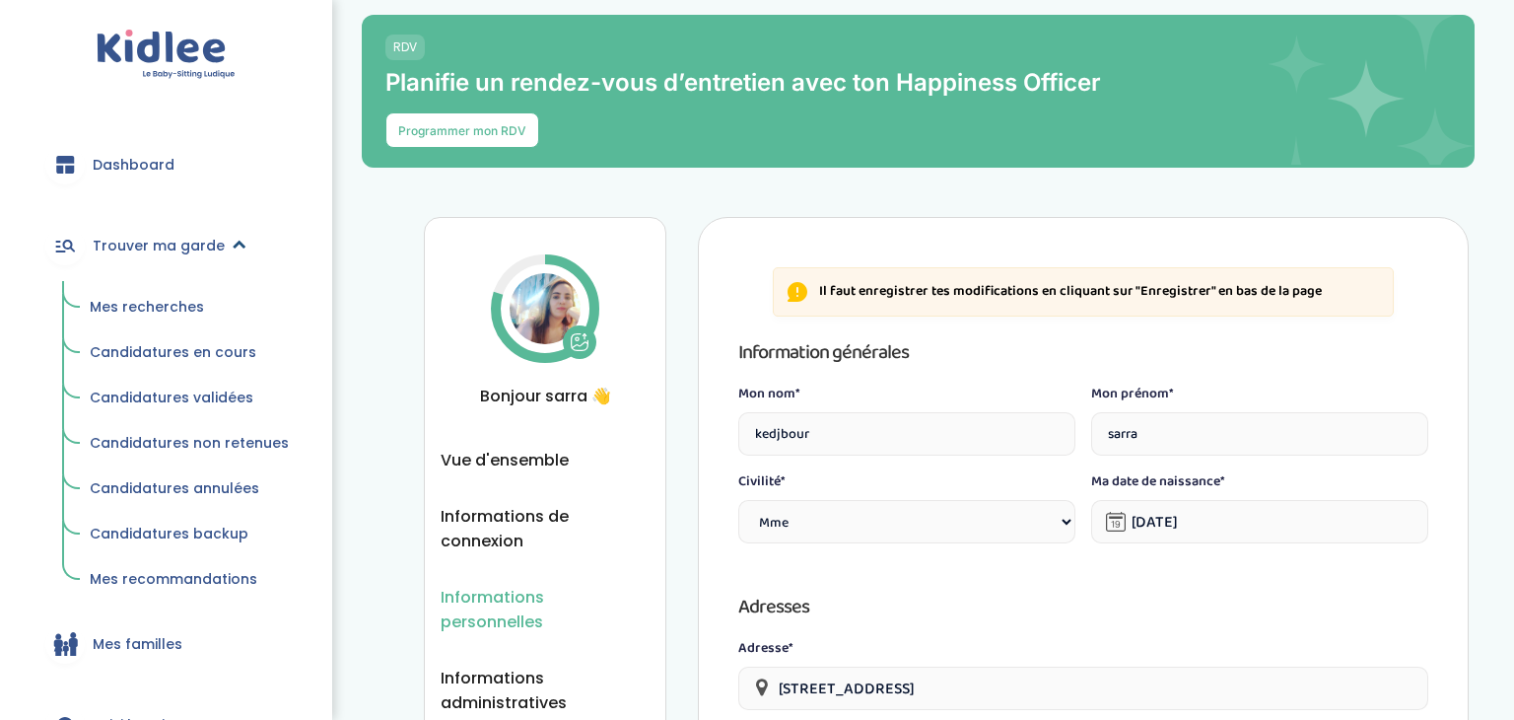
click at [178, 242] on span "Trouver ma garde" at bounding box center [159, 246] width 132 height 21
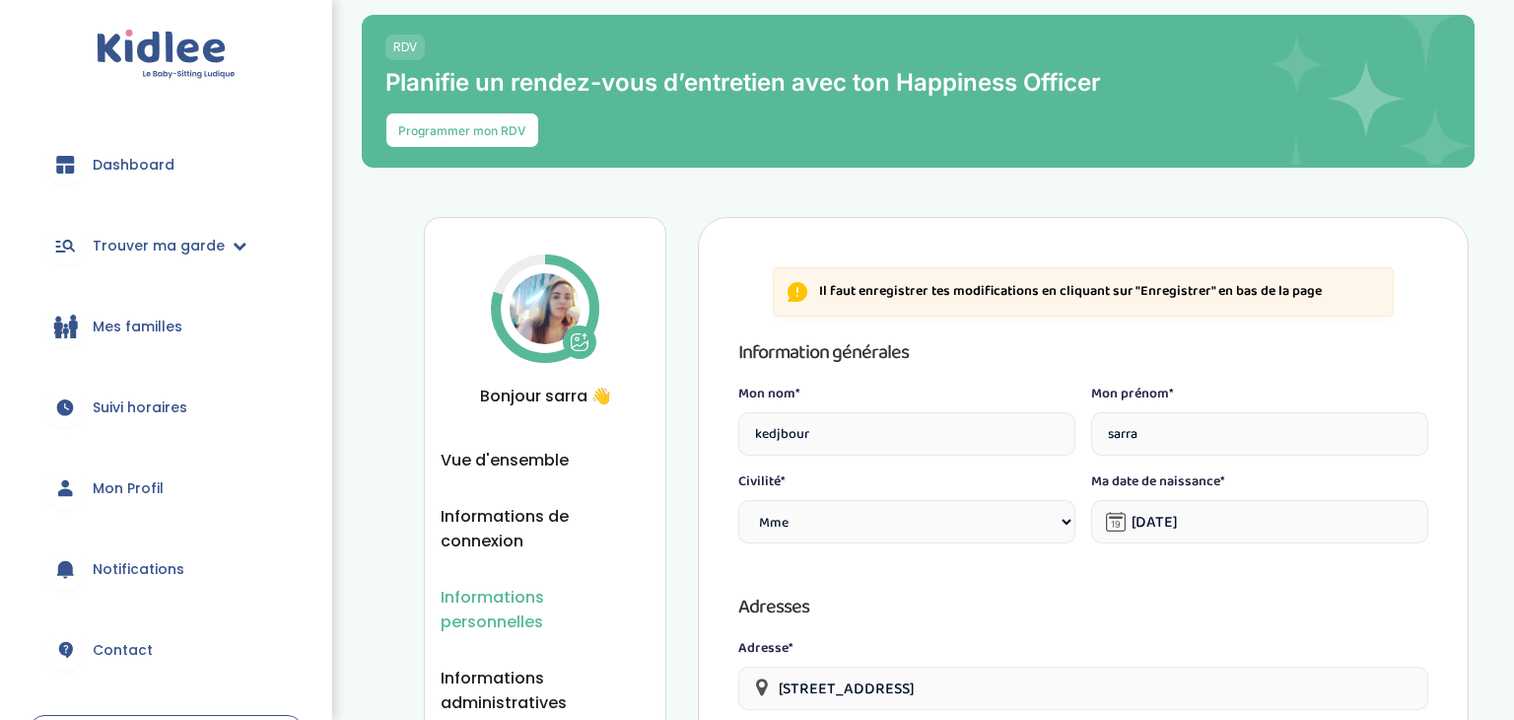
click at [110, 479] on span "Mon Profil" at bounding box center [128, 488] width 71 height 21
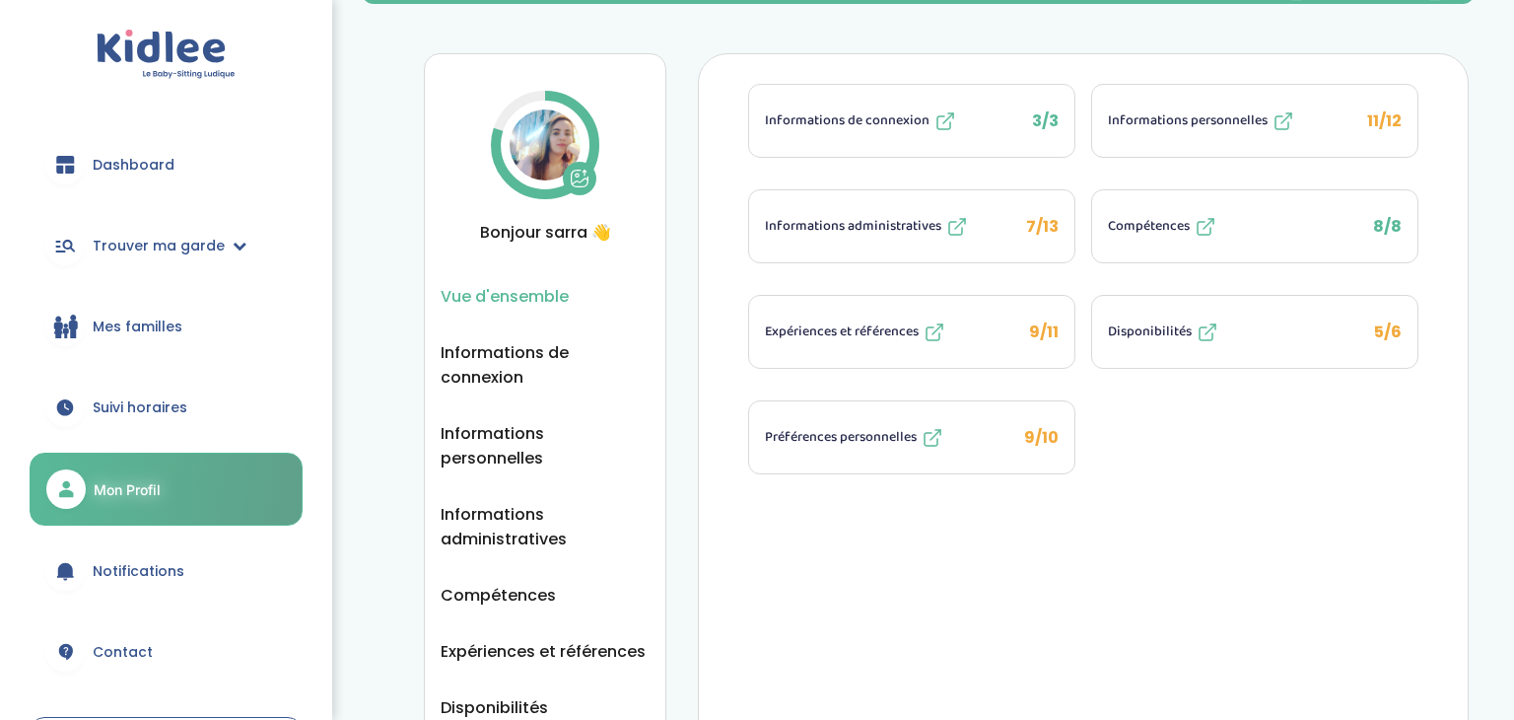
scroll to position [166, 0]
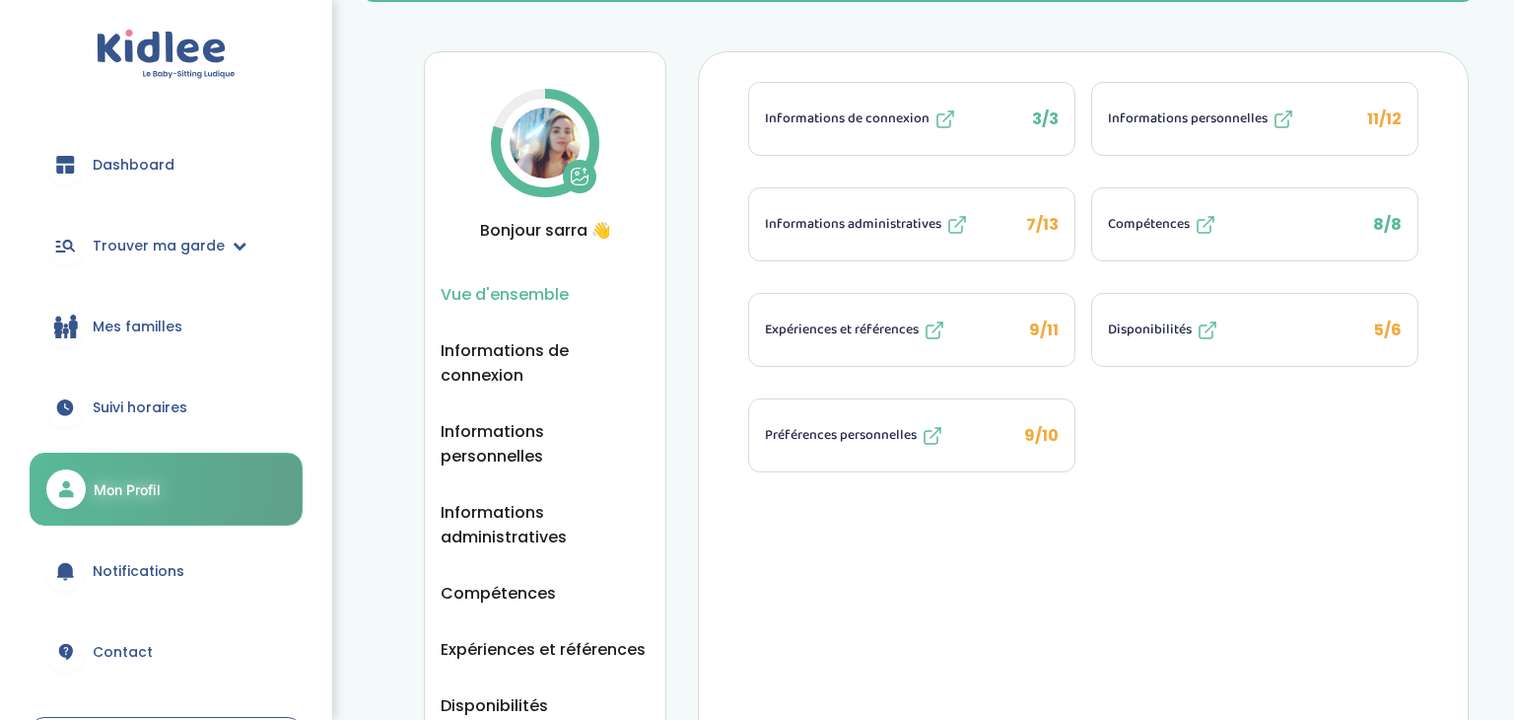
click at [813, 319] on span "Expériences et références" at bounding box center [842, 329] width 154 height 21
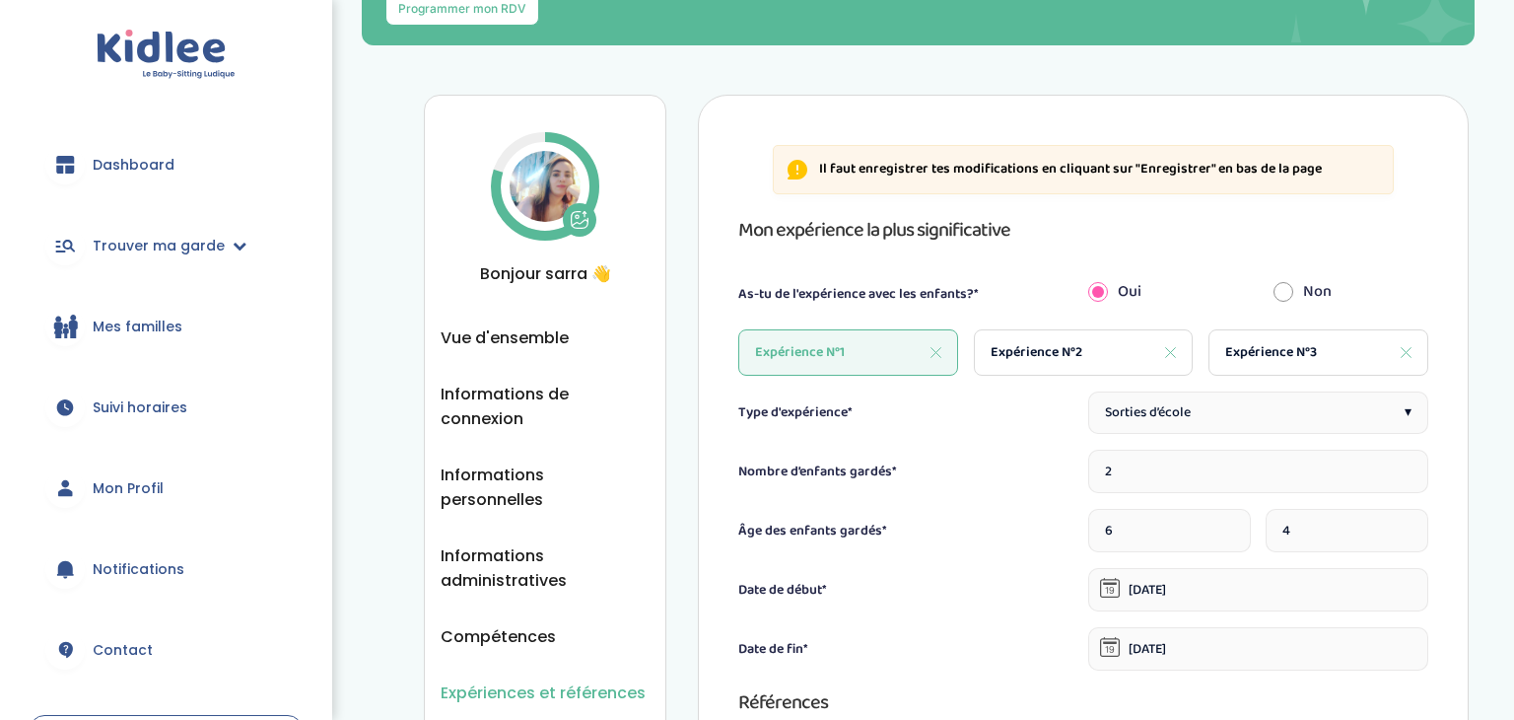
scroll to position [120, 0]
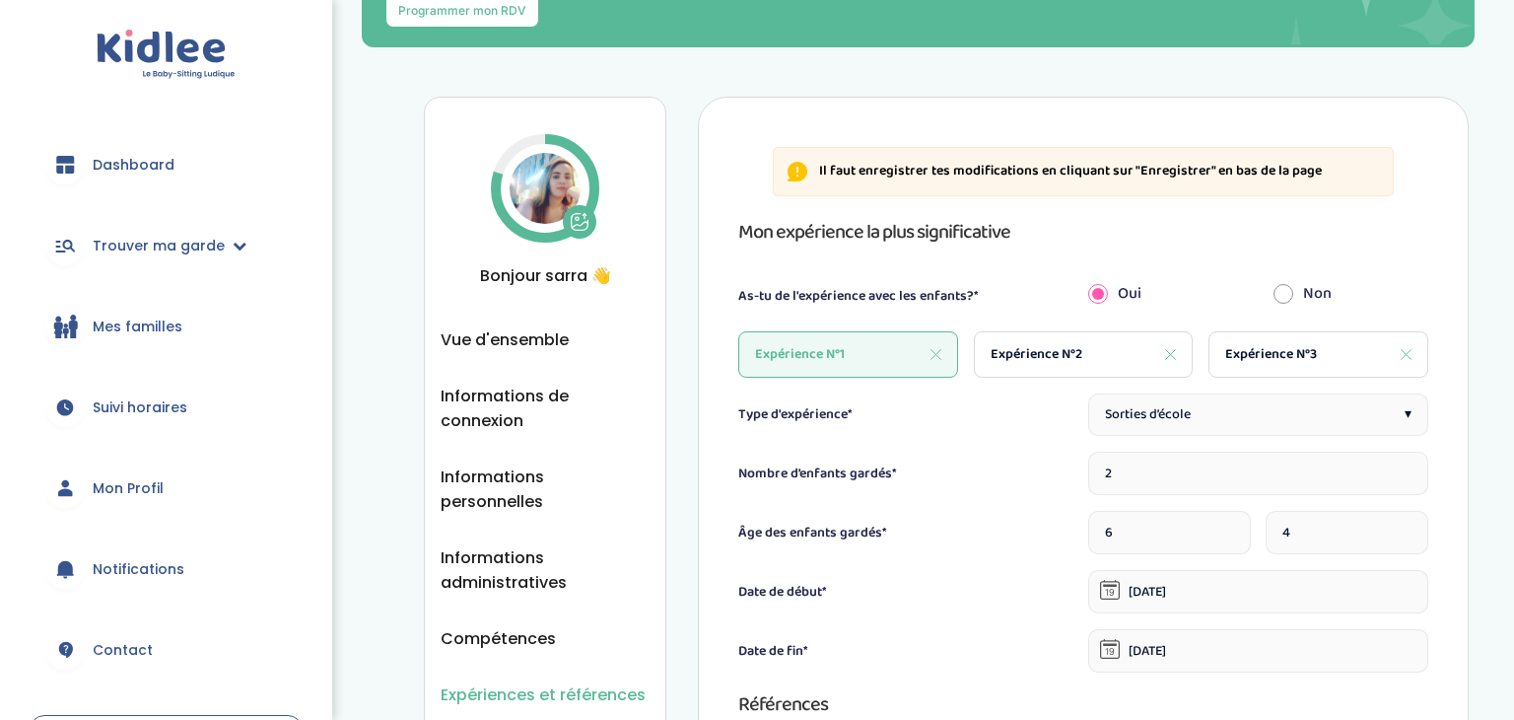
click at [1259, 352] on span "Expérience N°3" at bounding box center [1271, 354] width 92 height 21
type input "1"
type input "7"
type input "[DATE]"
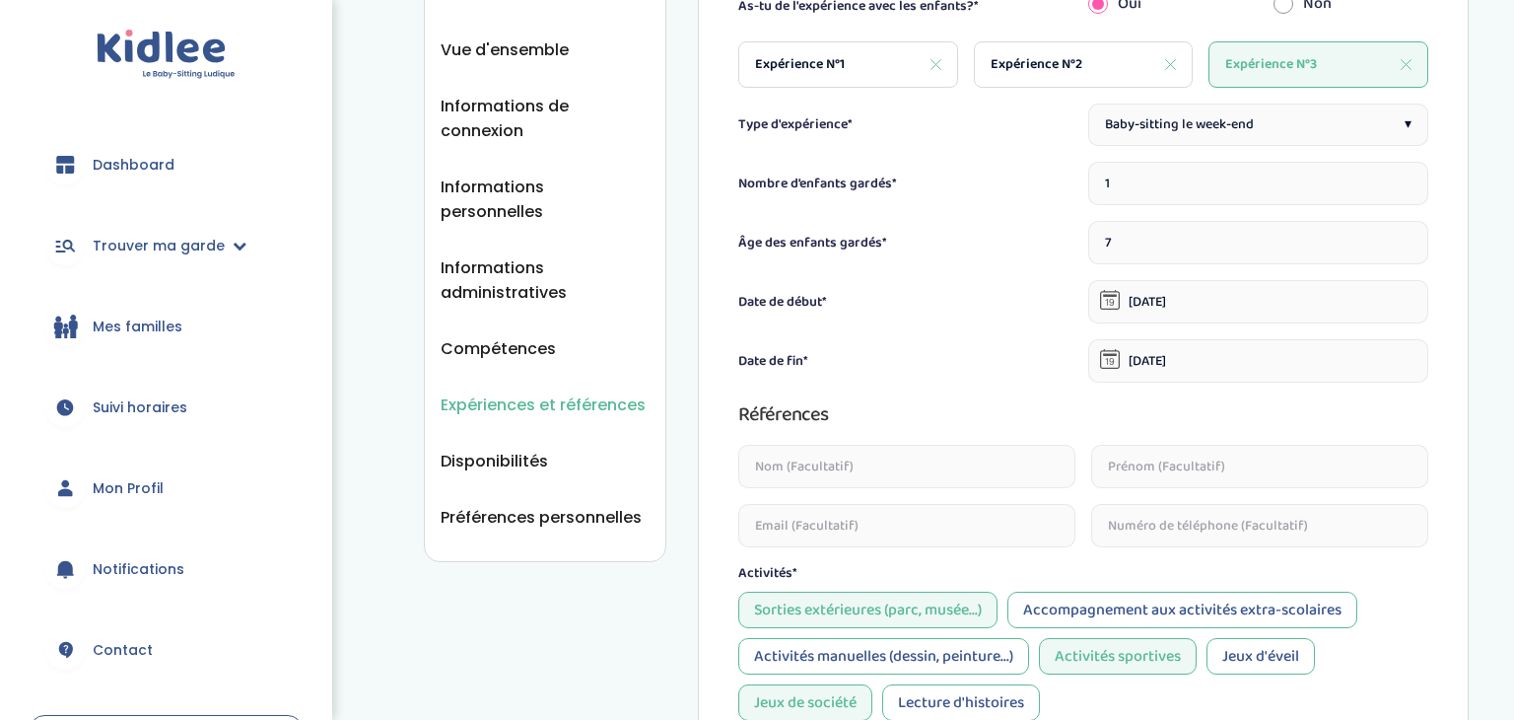
scroll to position [417, 0]
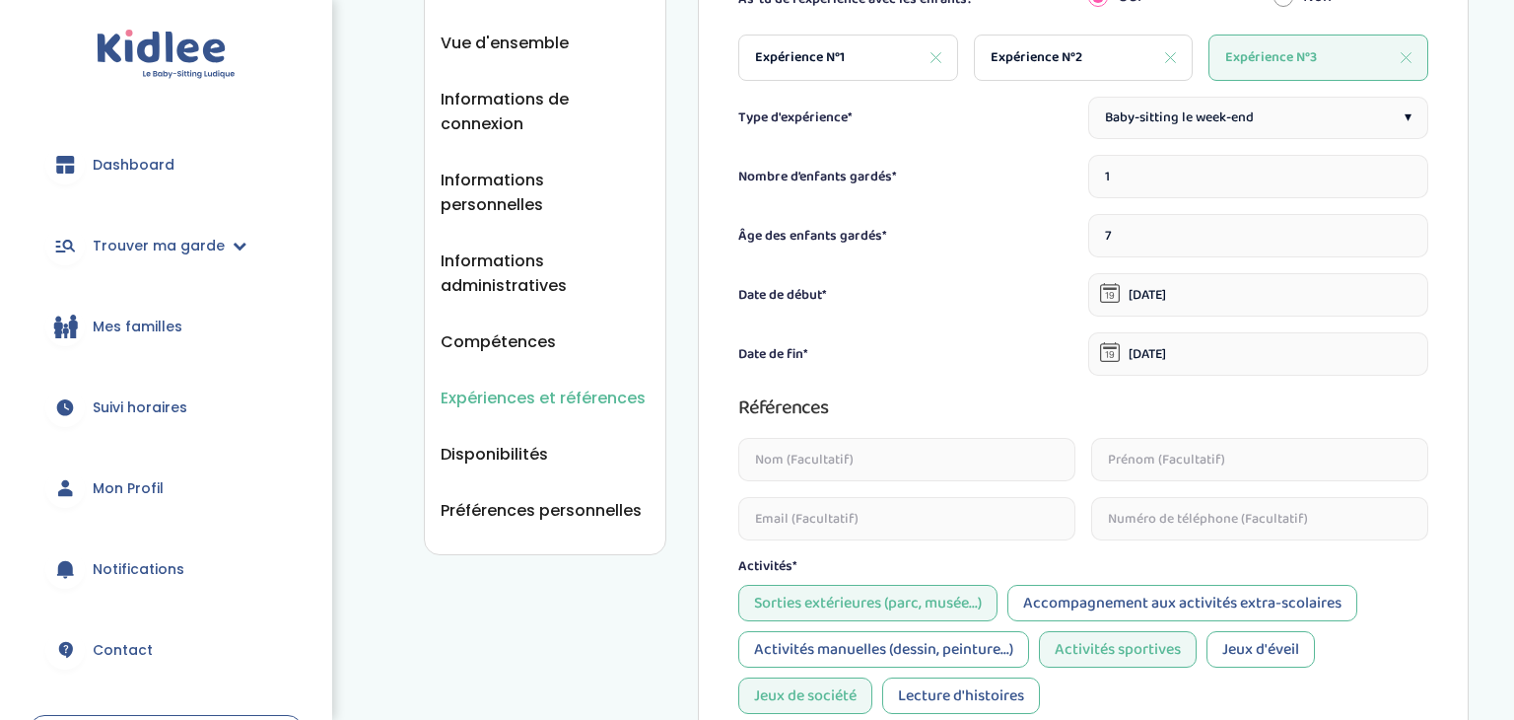
click at [927, 452] on input "text" at bounding box center [906, 459] width 337 height 43
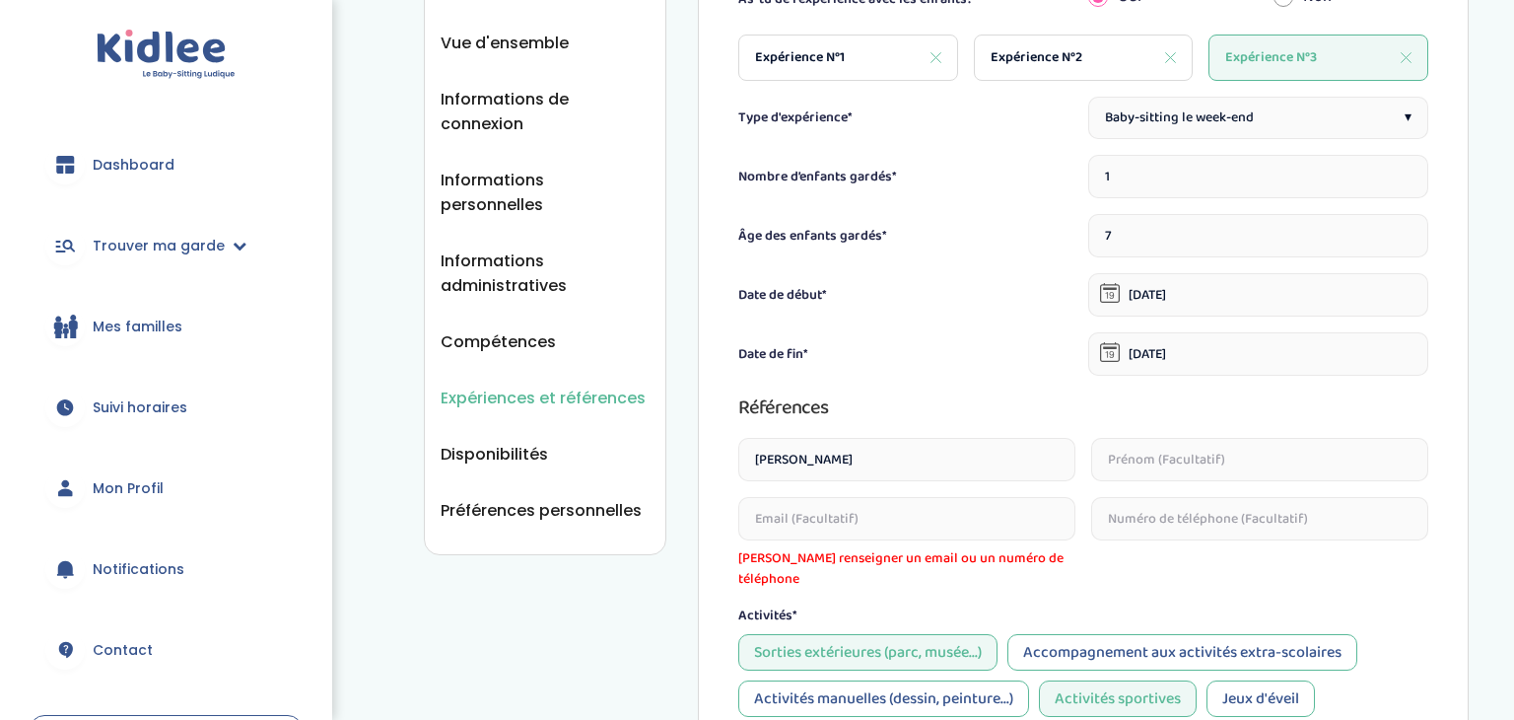
type input "[PERSON_NAME]"
click at [1160, 458] on input "text" at bounding box center [1259, 459] width 337 height 43
type input "t"
type input "[PERSON_NAME]"
click at [983, 520] on input "email" at bounding box center [906, 518] width 337 height 43
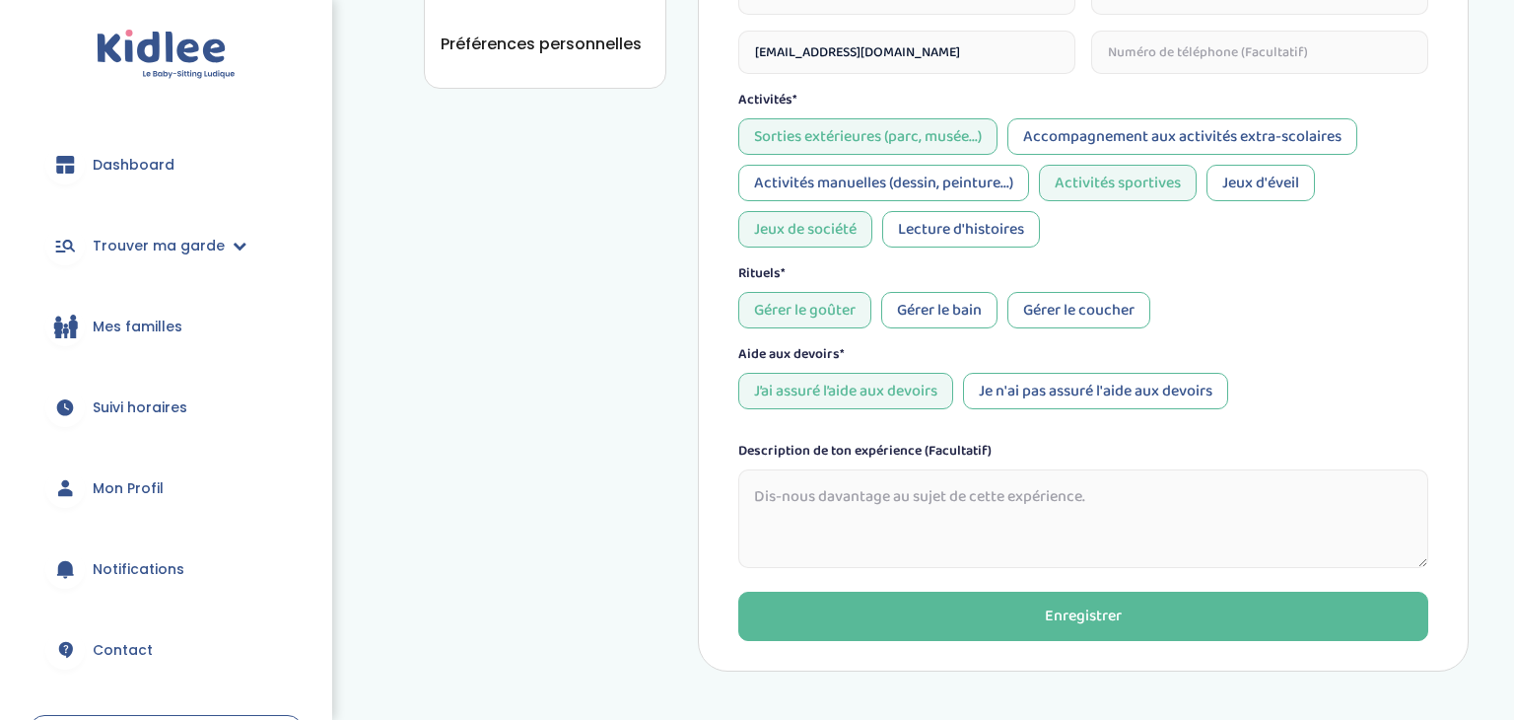
scroll to position [886, 0]
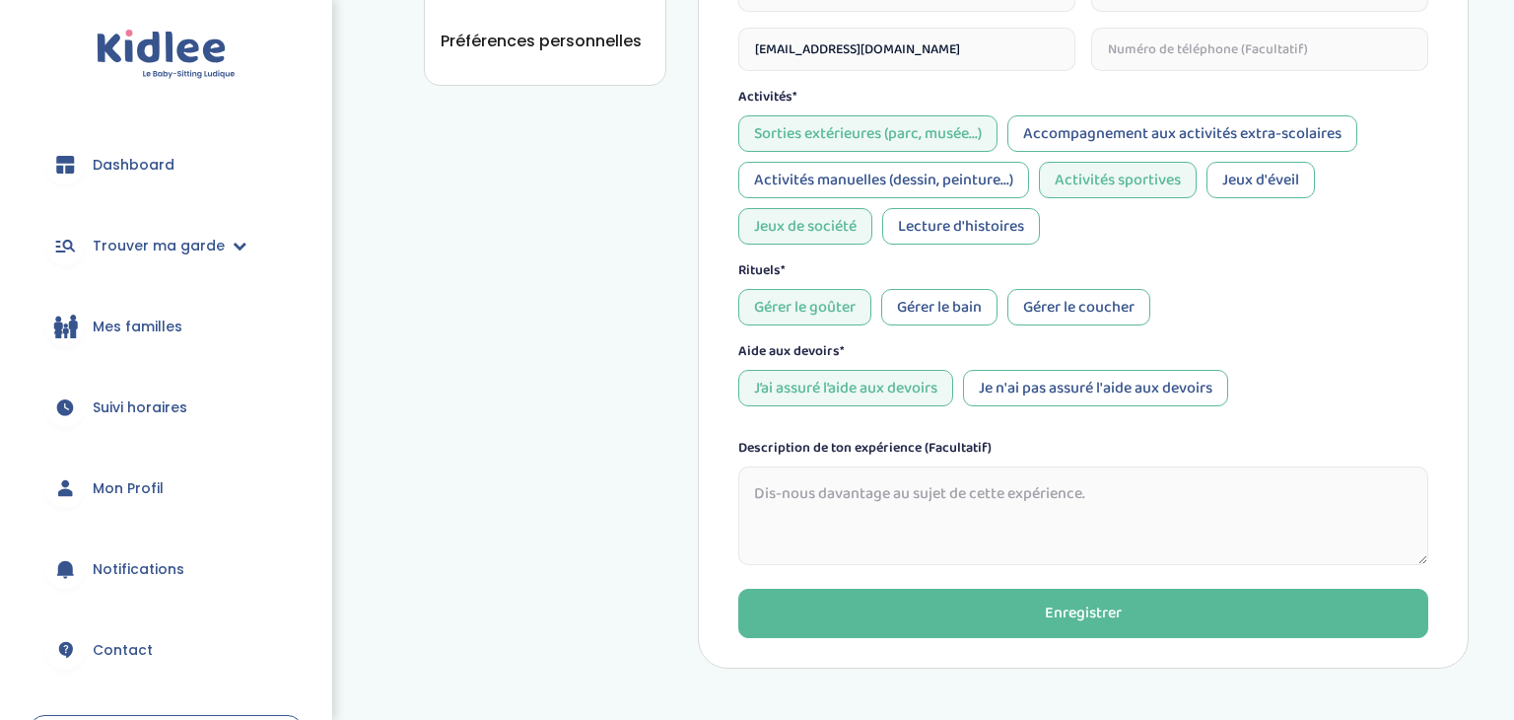
type input "[EMAIL_ADDRESS][DOMAIN_NAME]"
click at [969, 310] on div "Gérer le bain" at bounding box center [939, 307] width 116 height 36
click at [1117, 314] on div "Gérer le coucher" at bounding box center [1079, 307] width 143 height 36
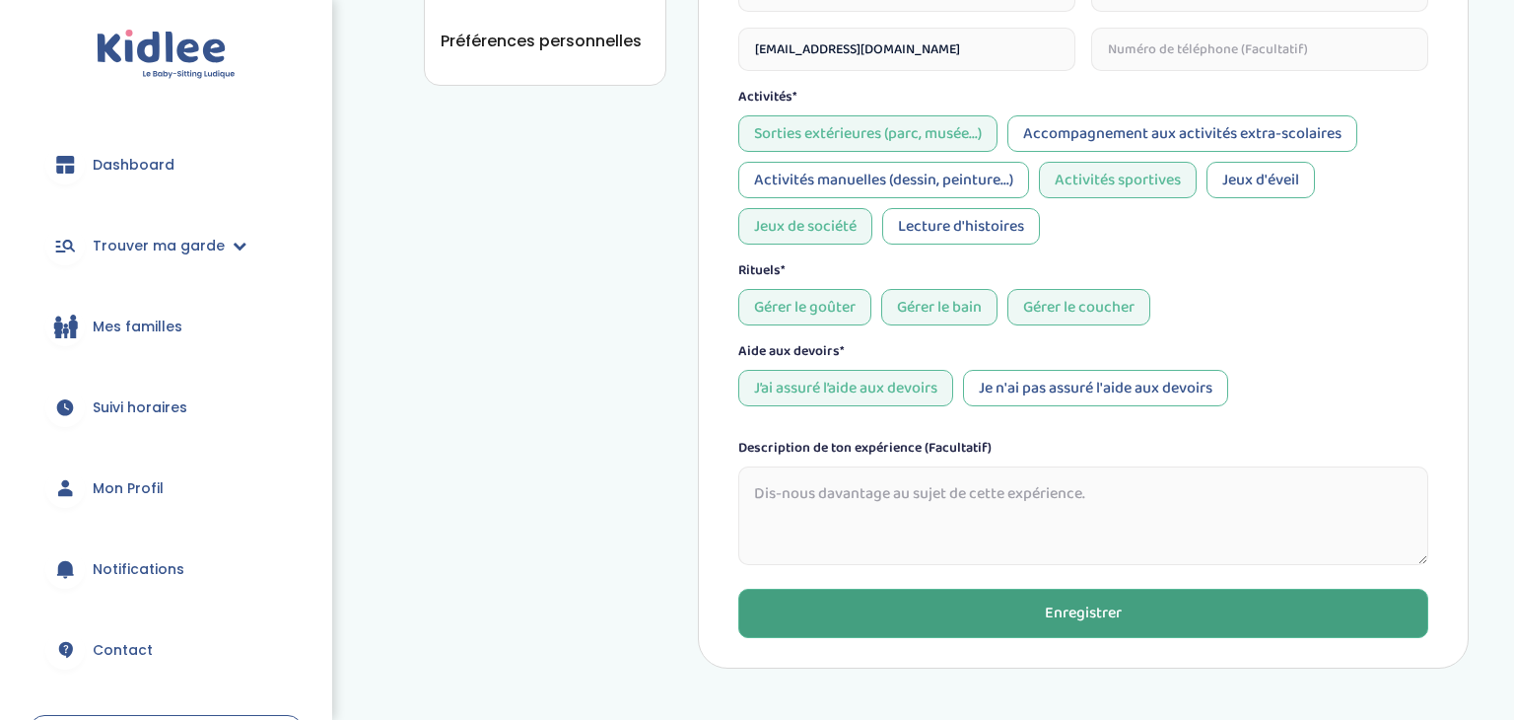
click at [1116, 597] on button "Enregistrer" at bounding box center [1083, 613] width 690 height 49
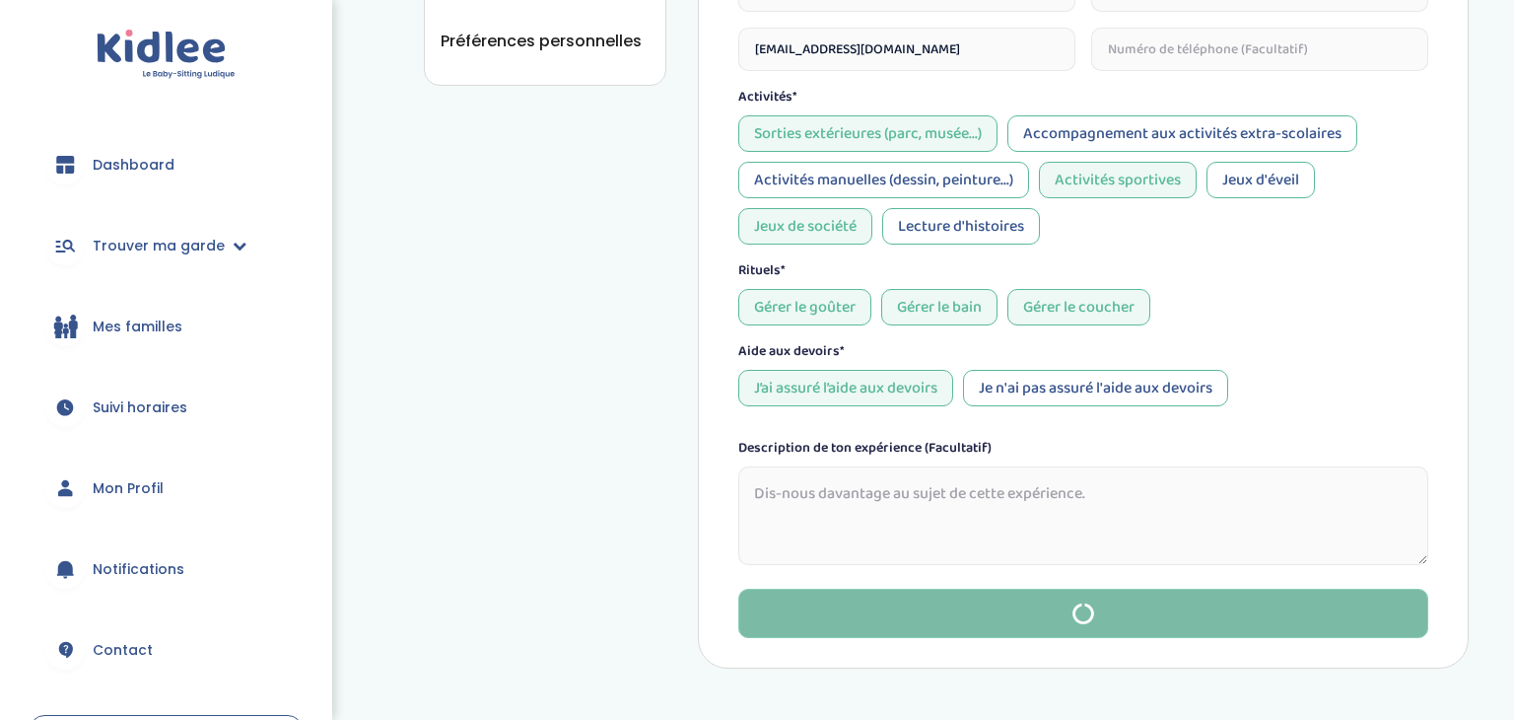
type input "2"
type input "6"
type input "[DATE]"
type input "[PERSON_NAME]"
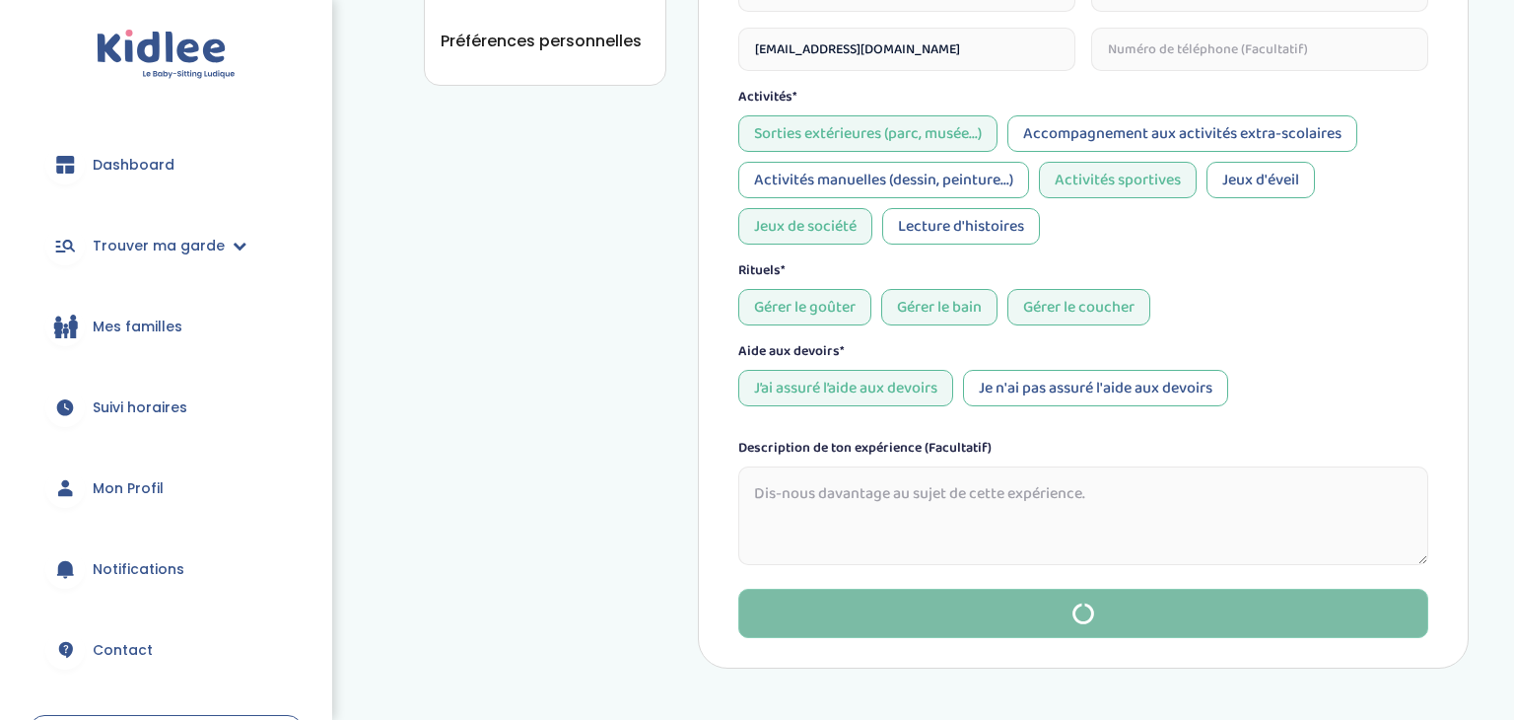
type input "[PERSON_NAME]"
type input "[EMAIL_ADDRESS][DOMAIN_NAME]"
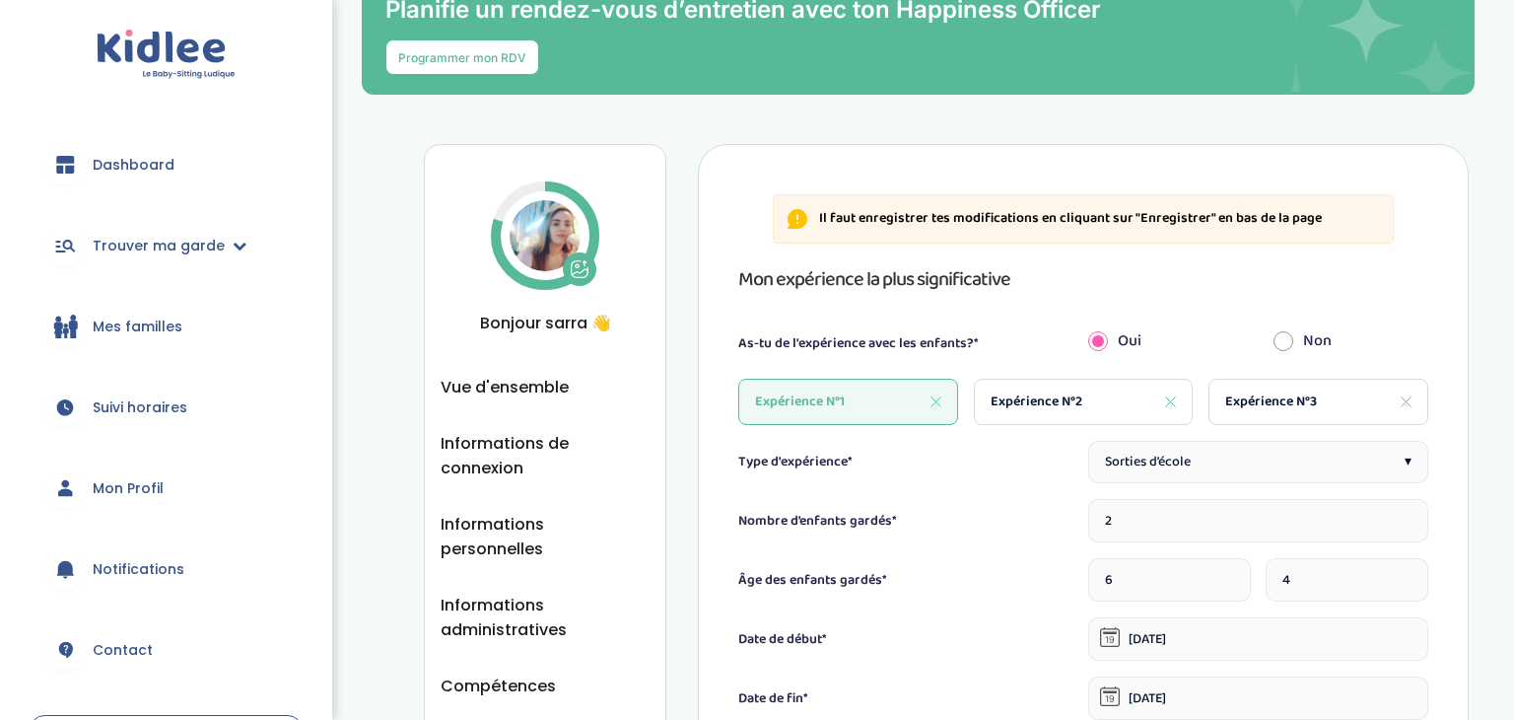
scroll to position [68, 0]
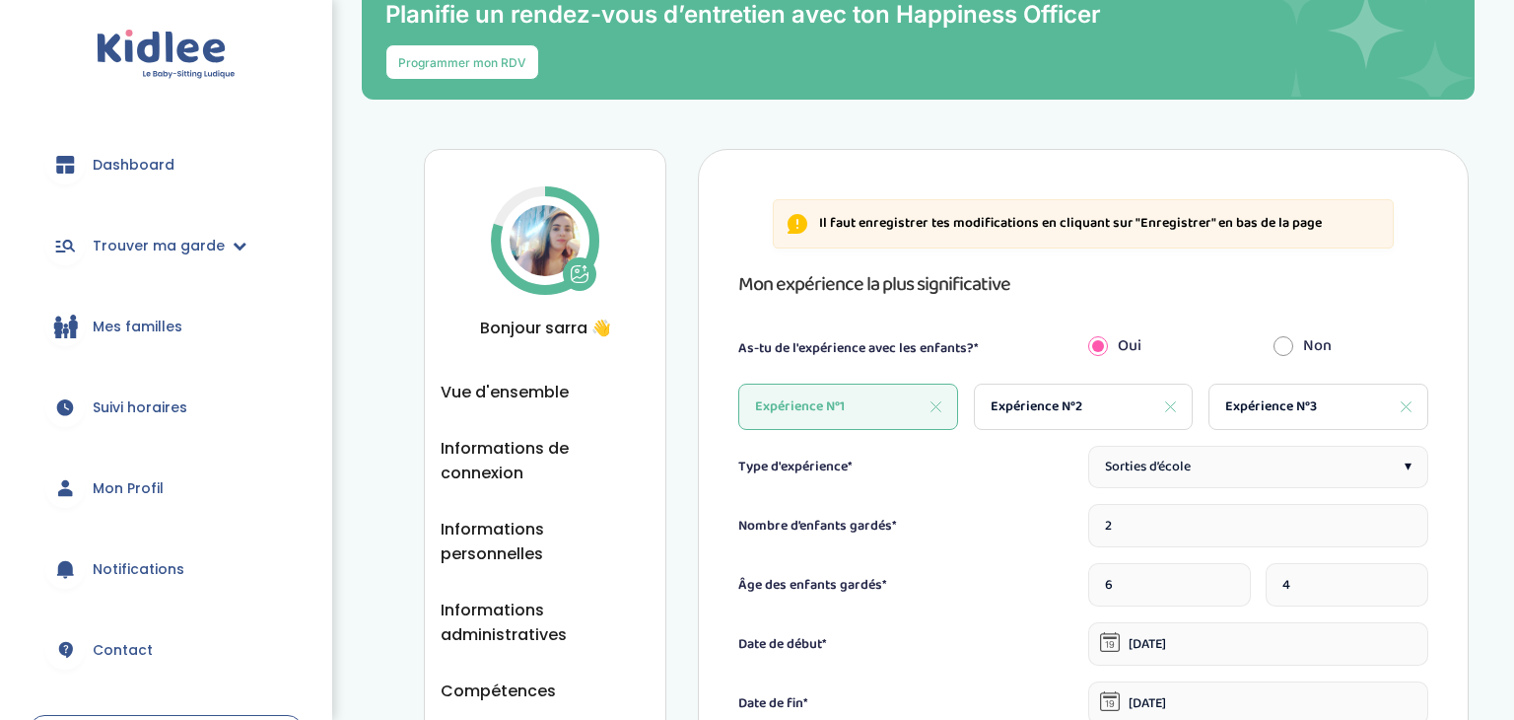
click at [1247, 409] on span "Expérience N°3" at bounding box center [1271, 406] width 92 height 21
type input "1"
type input "7"
type input "[DATE]"
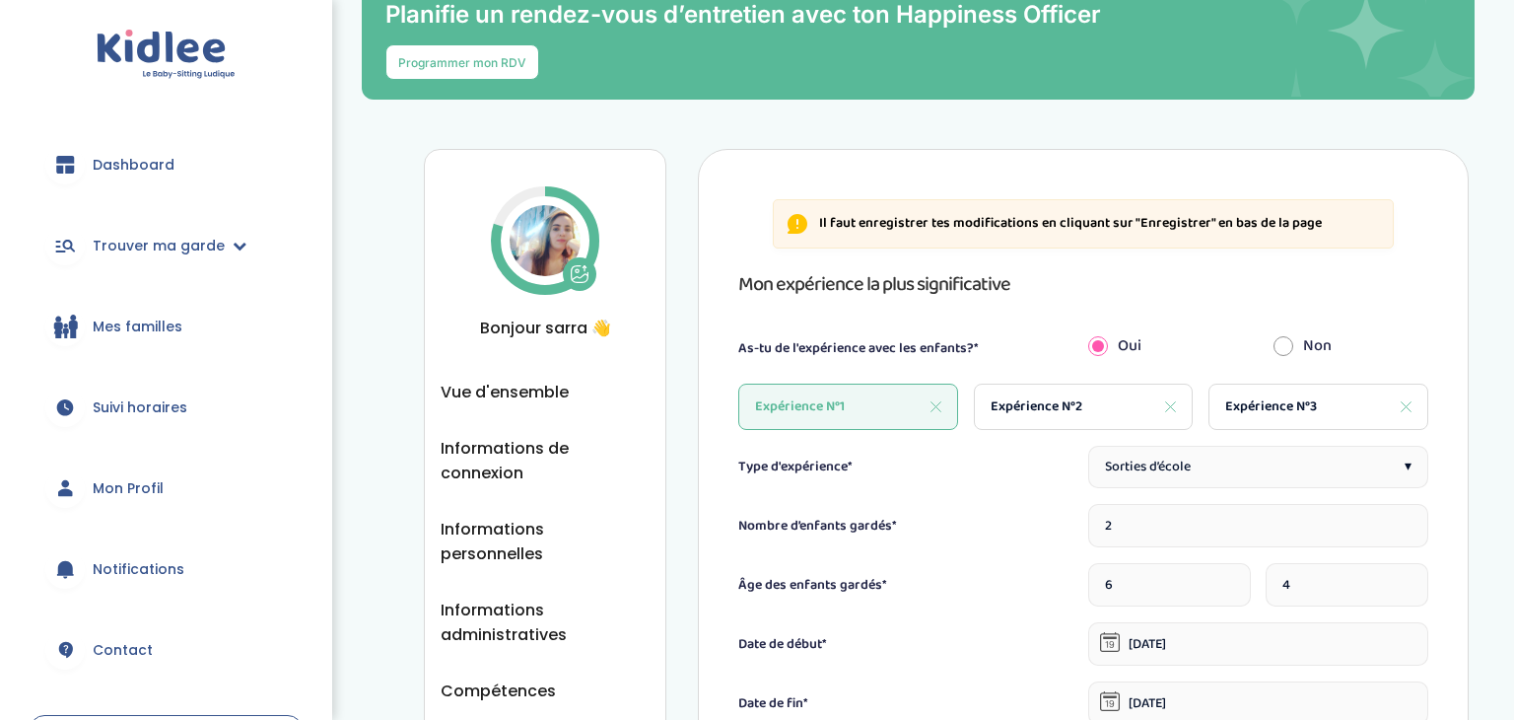
type input "[PERSON_NAME]"
type input "[EMAIL_ADDRESS][DOMAIN_NAME]"
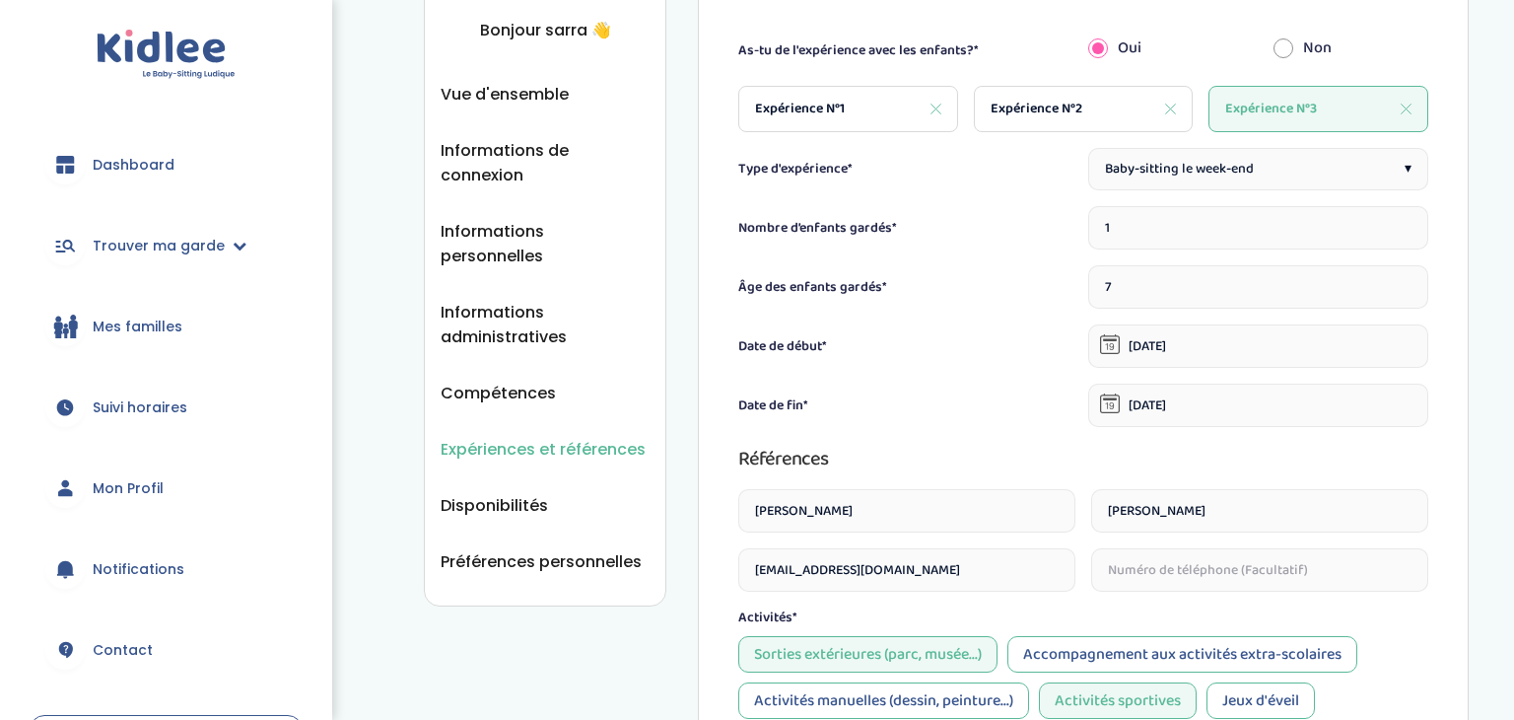
scroll to position [962, 0]
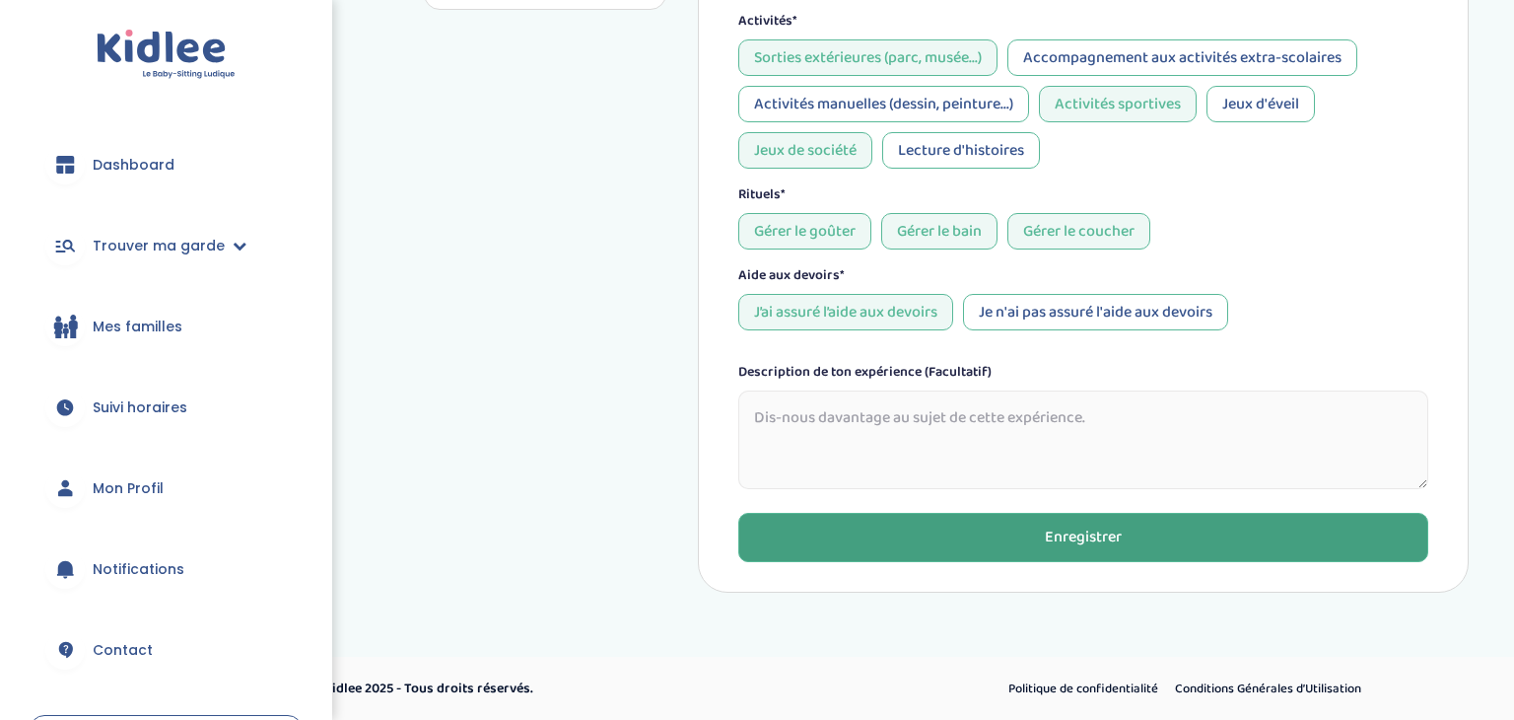
click at [914, 531] on button "Enregistrer" at bounding box center [1083, 537] width 690 height 49
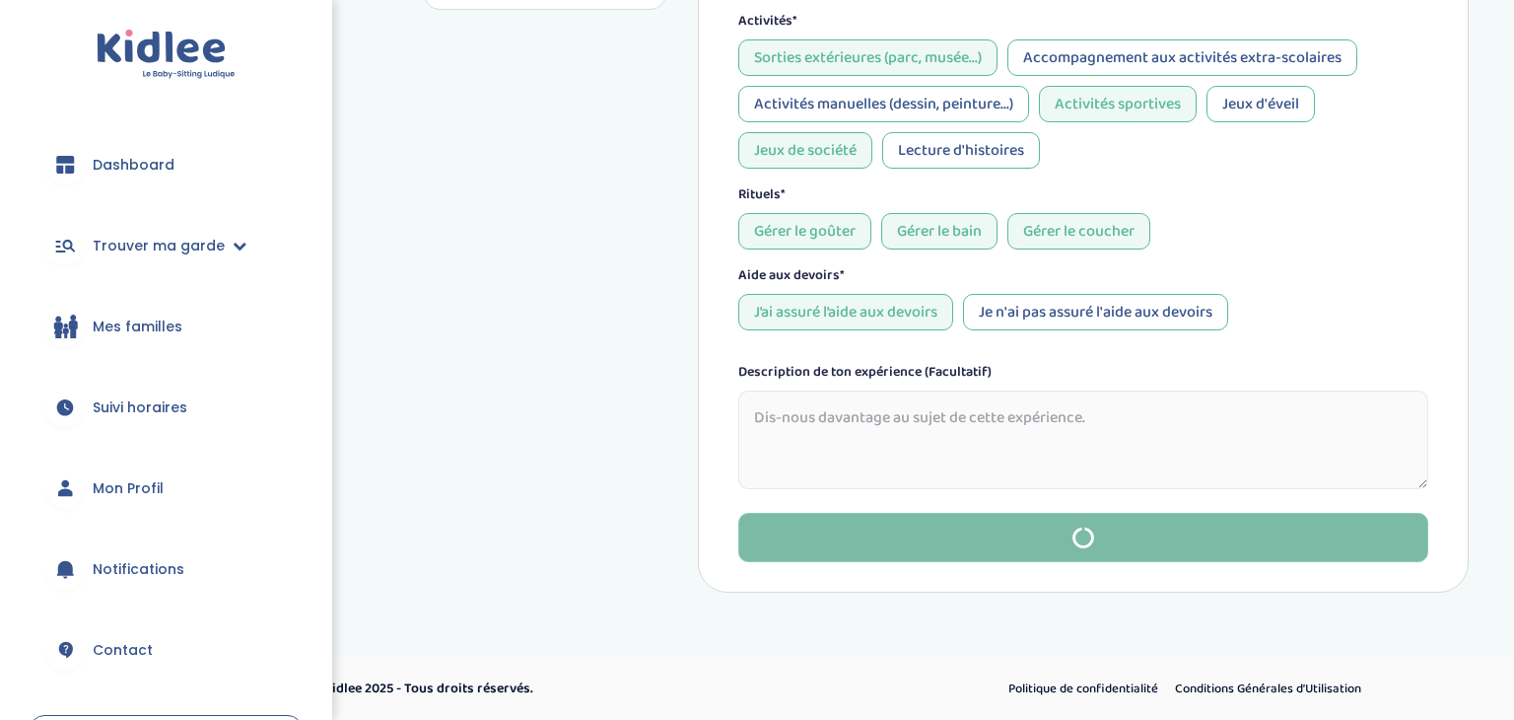
type input "2"
type input "6"
type input "[DATE]"
type input "[PERSON_NAME]"
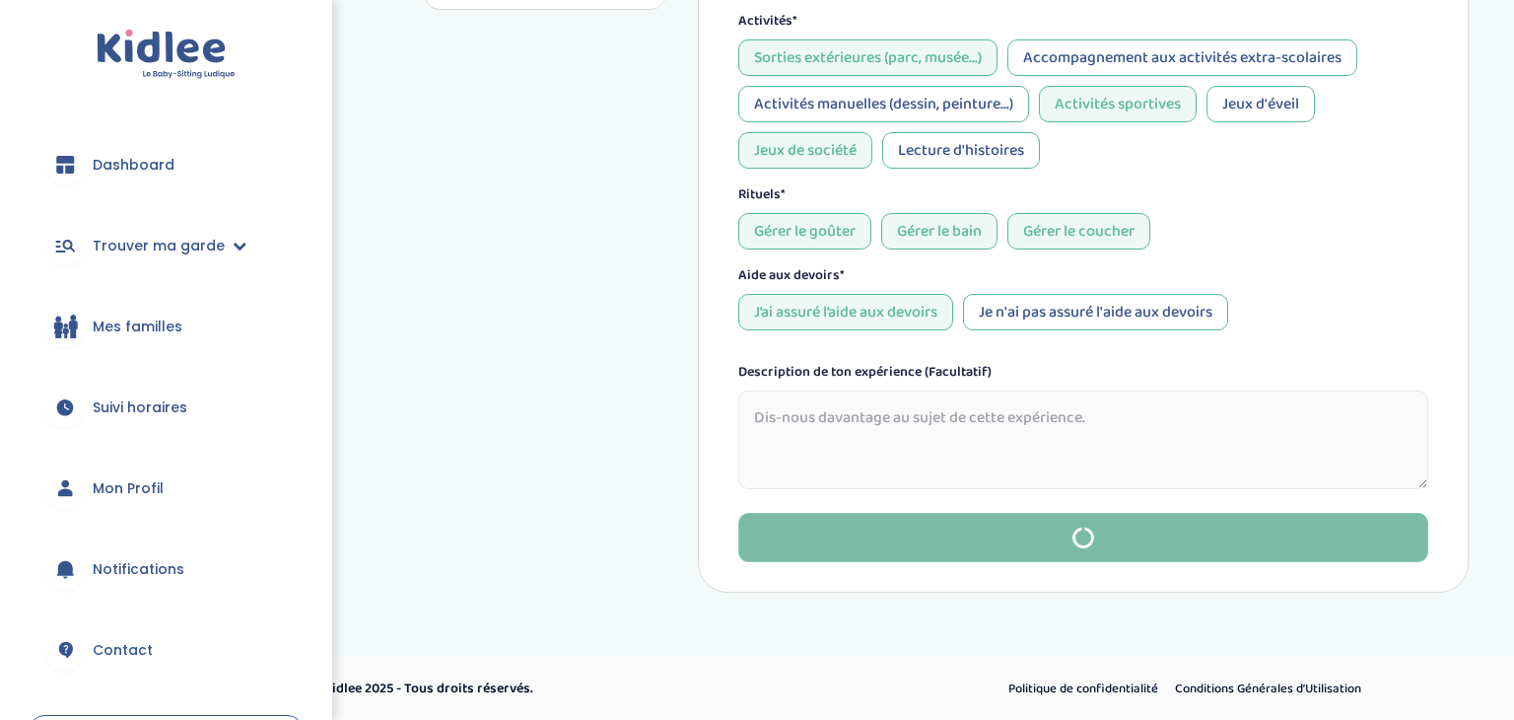
type input "[PERSON_NAME]"
type input "[EMAIL_ADDRESS][DOMAIN_NAME]"
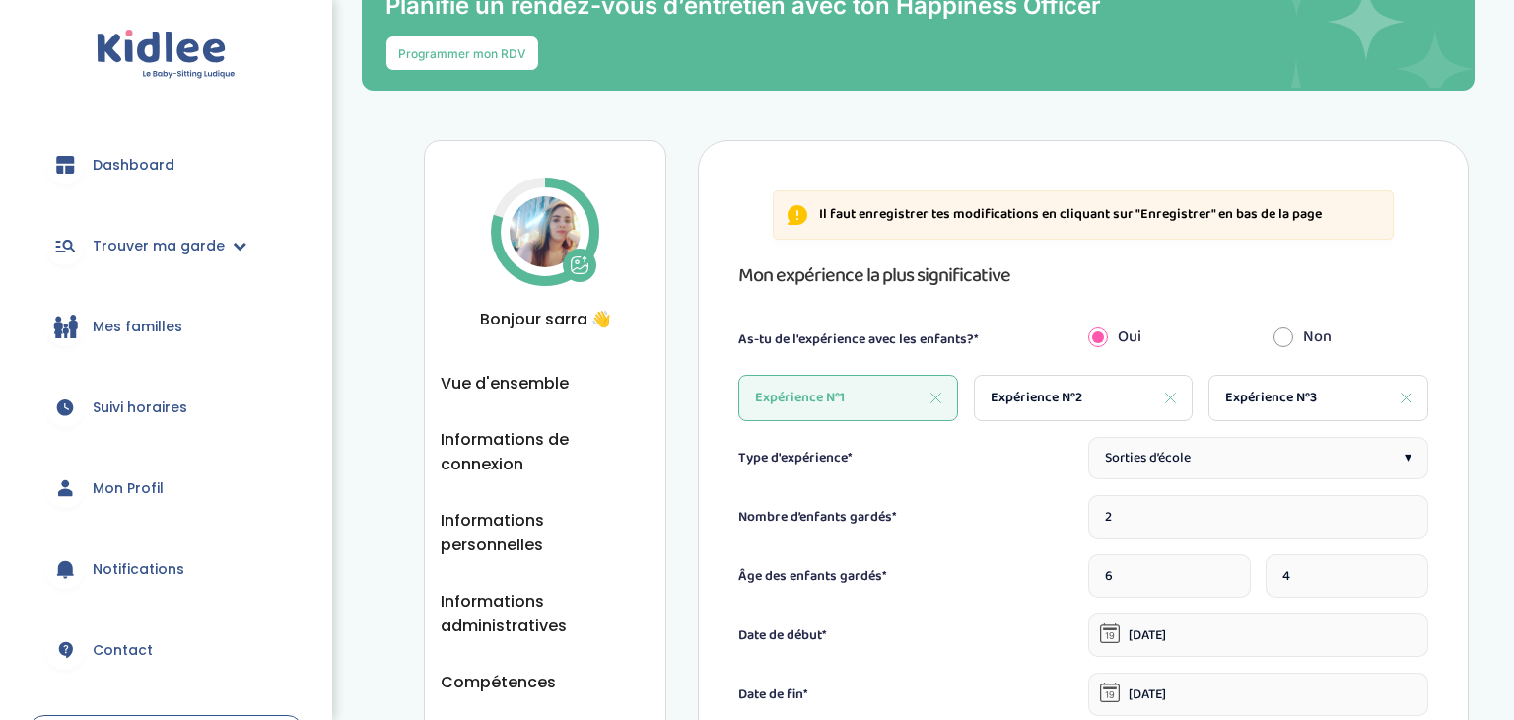
scroll to position [0, 0]
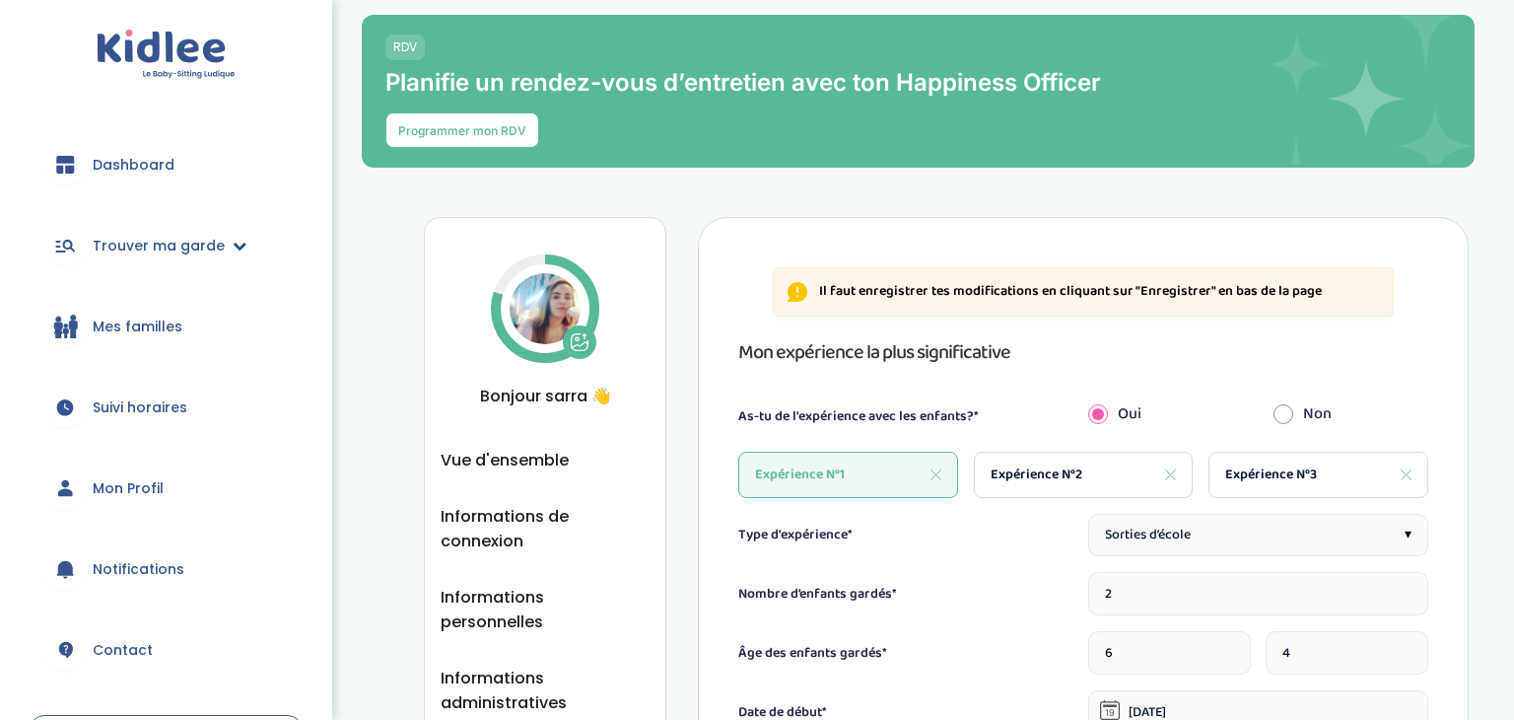
click at [186, 239] on span "Trouver ma garde" at bounding box center [159, 246] width 132 height 21
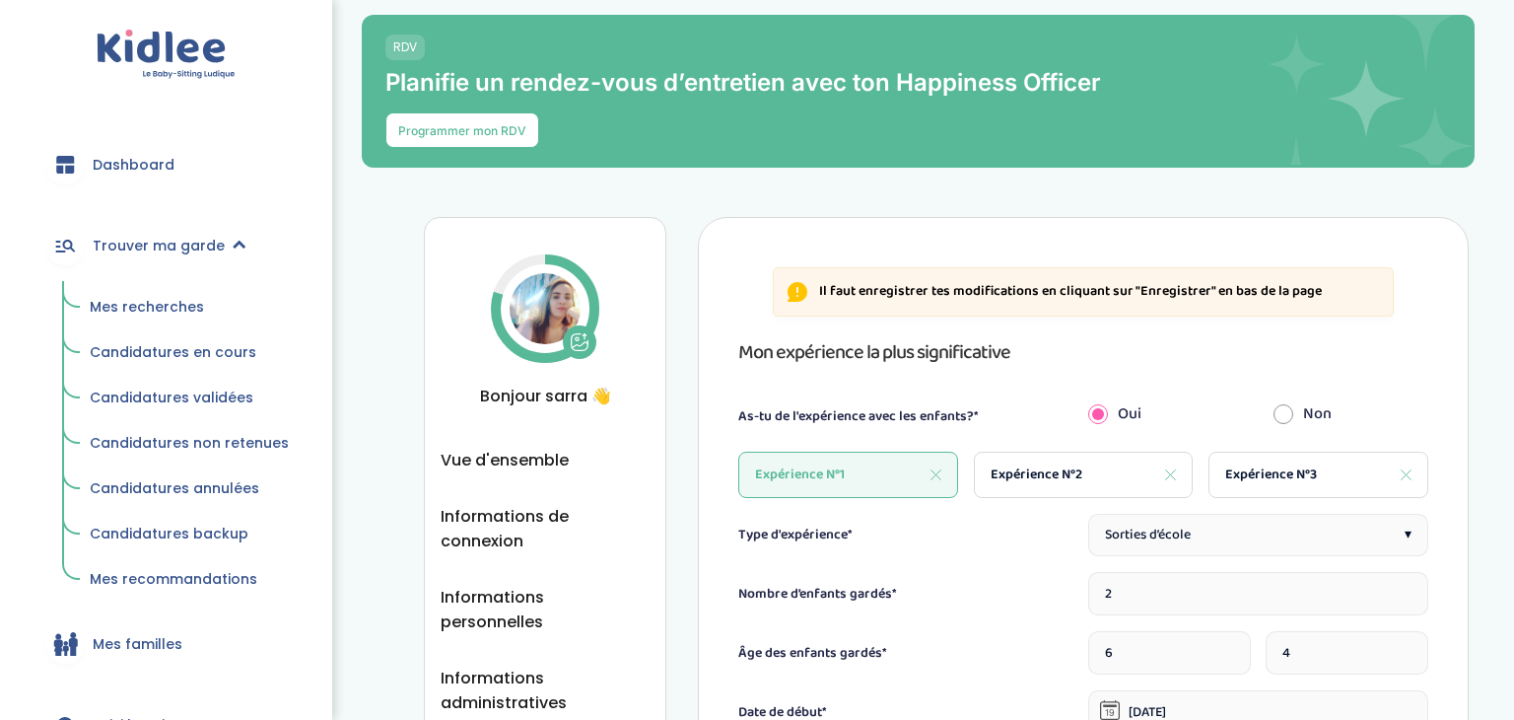
click at [131, 304] on span "Mes recherches" at bounding box center [147, 307] width 114 height 20
